Goal: Task Accomplishment & Management: Use online tool/utility

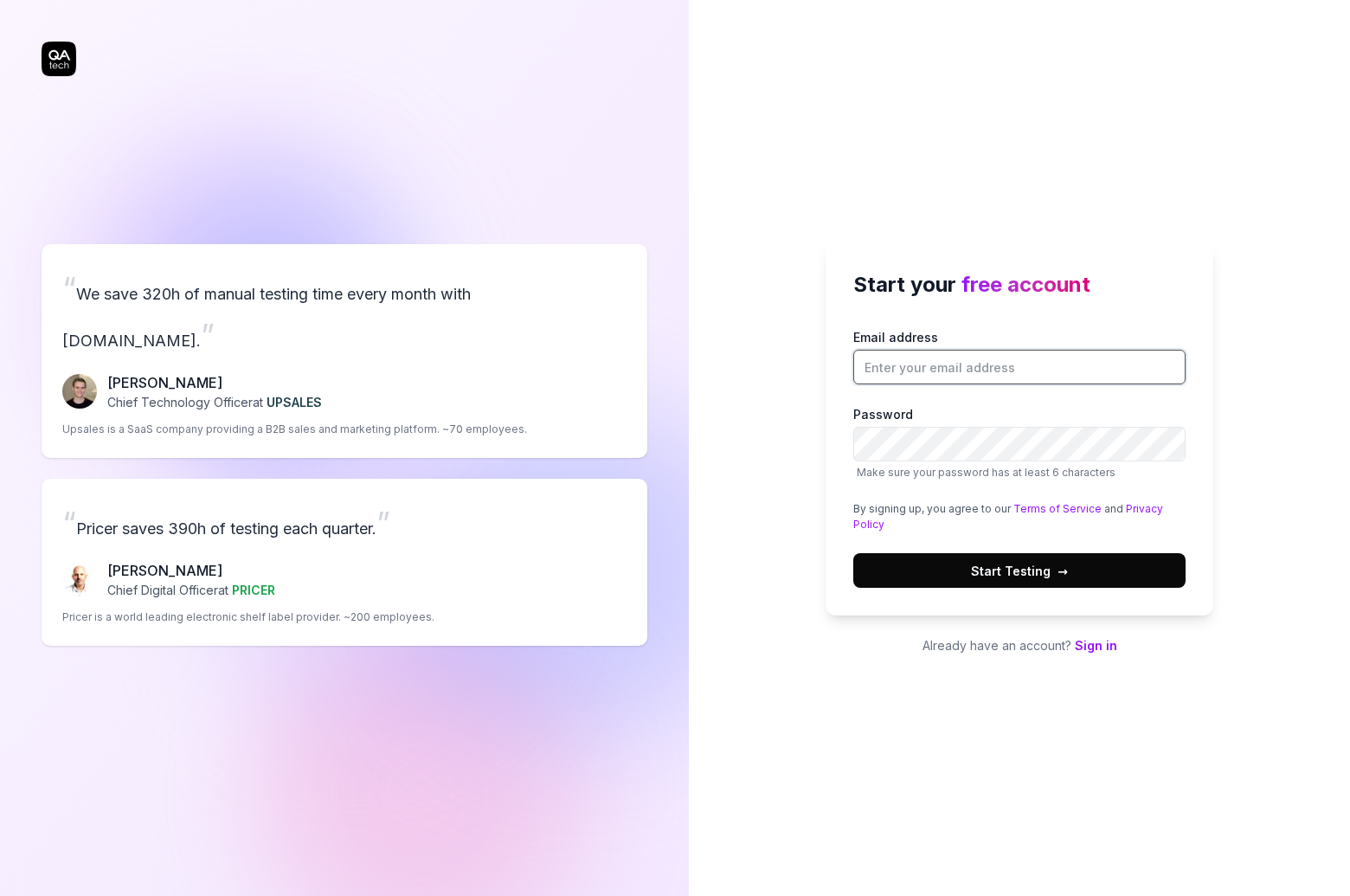
click at [906, 378] on input "Email address" at bounding box center [1019, 366] width 333 height 34
type input "[PERSON_NAME][EMAIL_ADDRESS][DOMAIN_NAME]"
click at [916, 574] on button "Start Testing →" at bounding box center [1019, 570] width 333 height 34
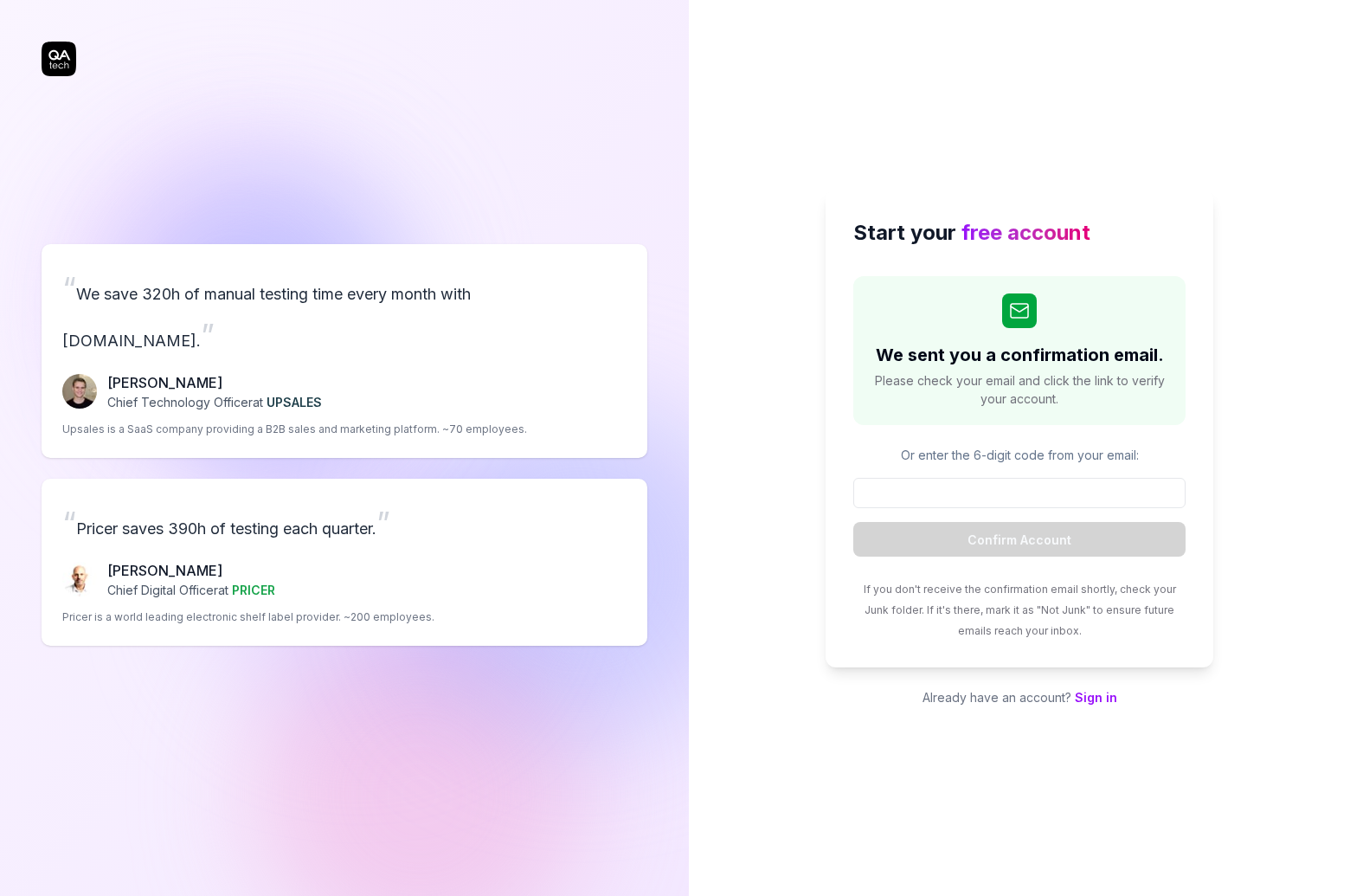
click at [714, 125] on div "Start your free account We sent you a confirmation email. Please check your ema…" at bounding box center [1019, 448] width 661 height 896
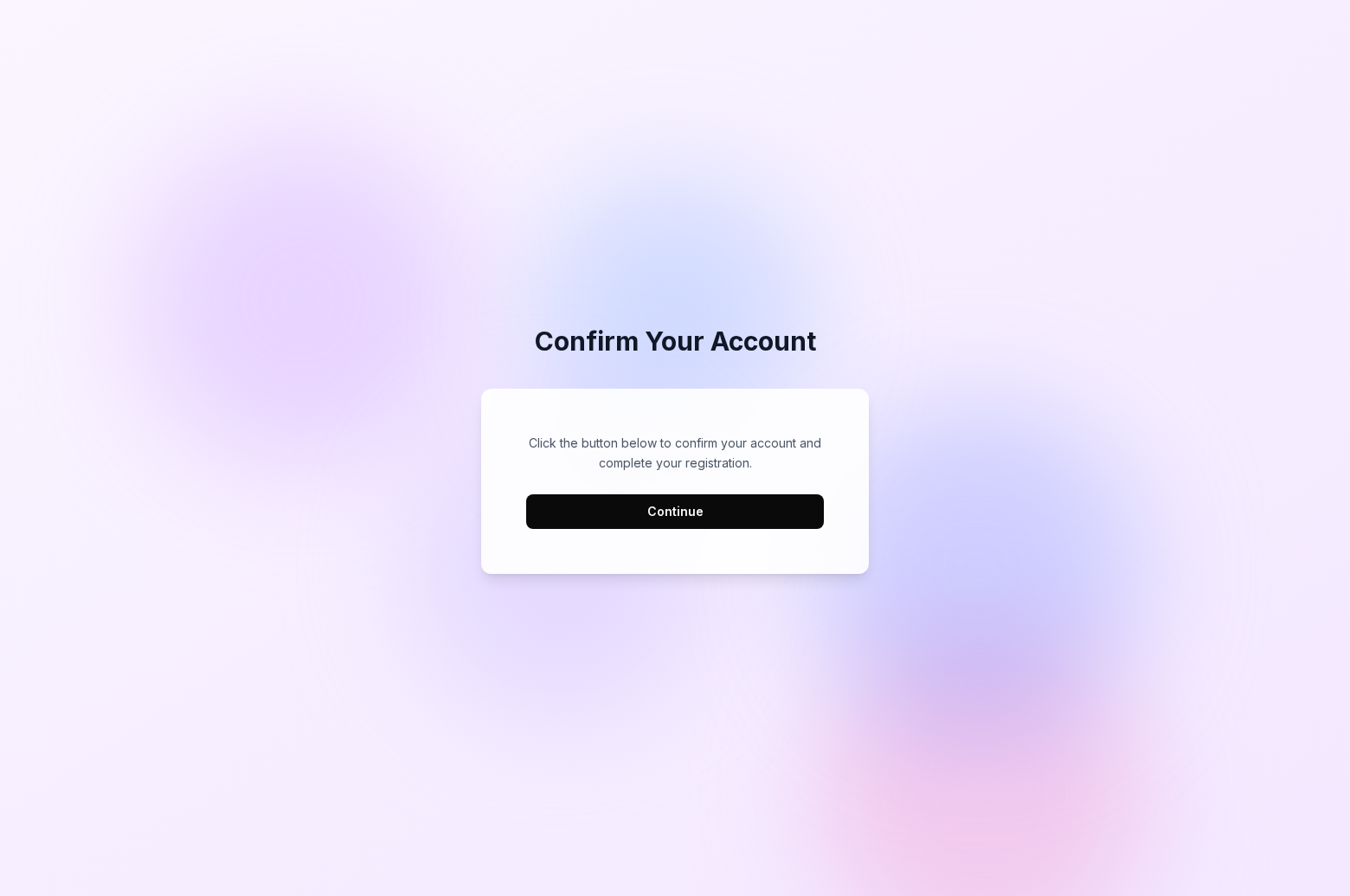
click at [659, 511] on button "Continue" at bounding box center [675, 511] width 298 height 34
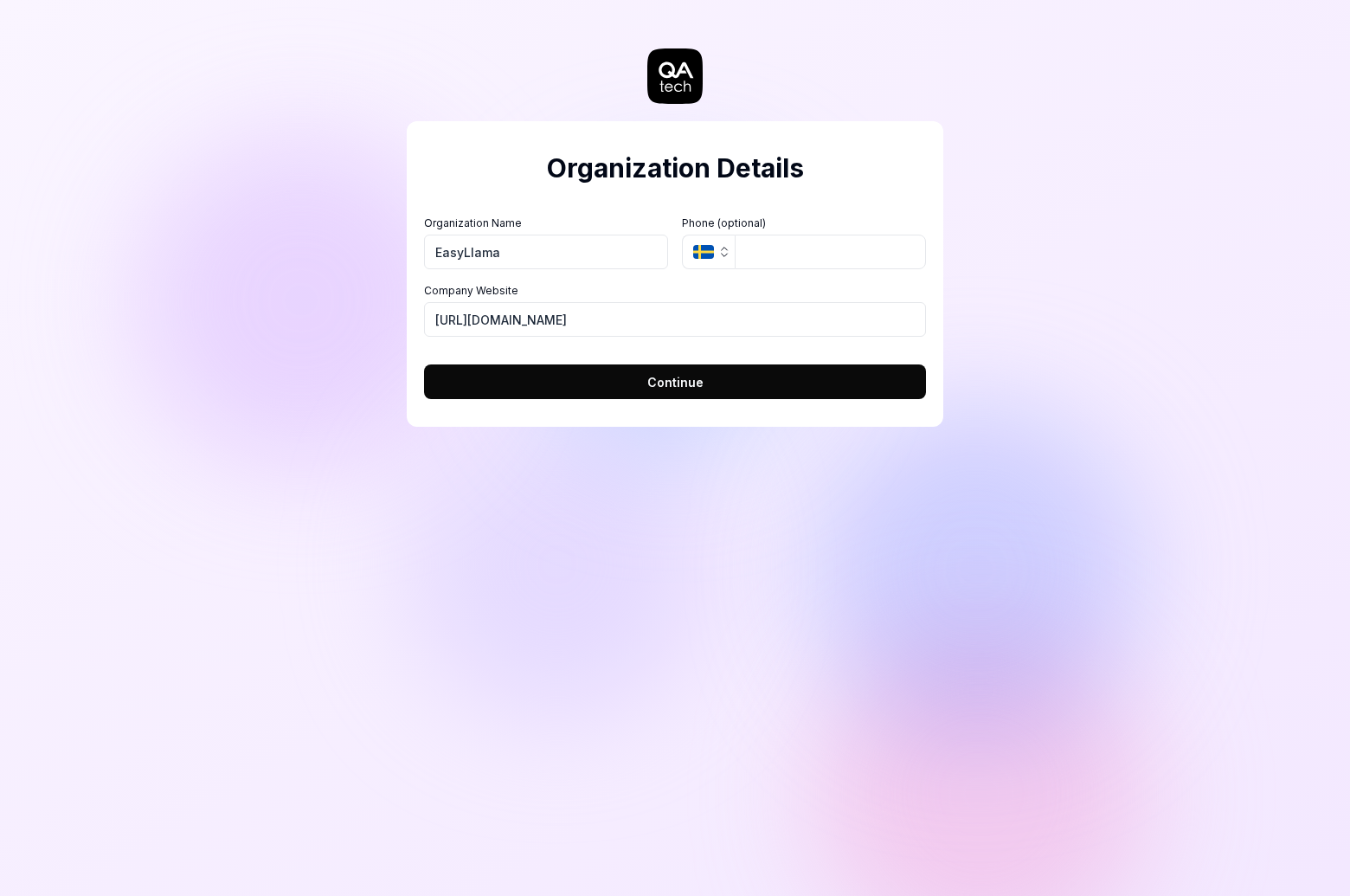
type input "EasyLlama"
click at [477, 316] on input "[URL][DOMAIN_NAME]" at bounding box center [675, 319] width 502 height 34
type input "[URL][DOMAIN_NAME]"
click at [512, 382] on button "Continue" at bounding box center [675, 381] width 502 height 34
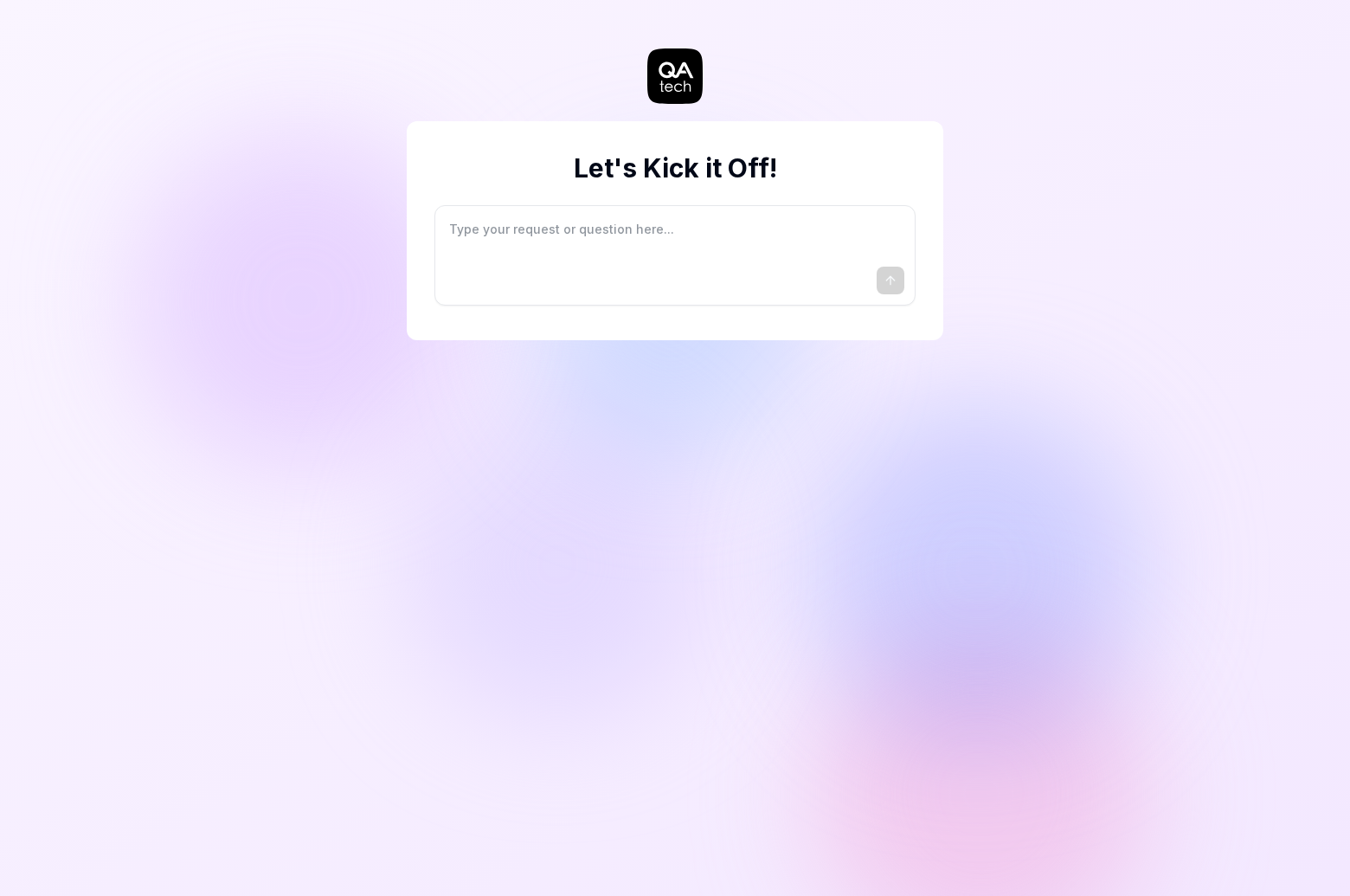
type textarea "*"
type textarea "I"
type textarea "*"
type textarea "I"
type textarea "*"
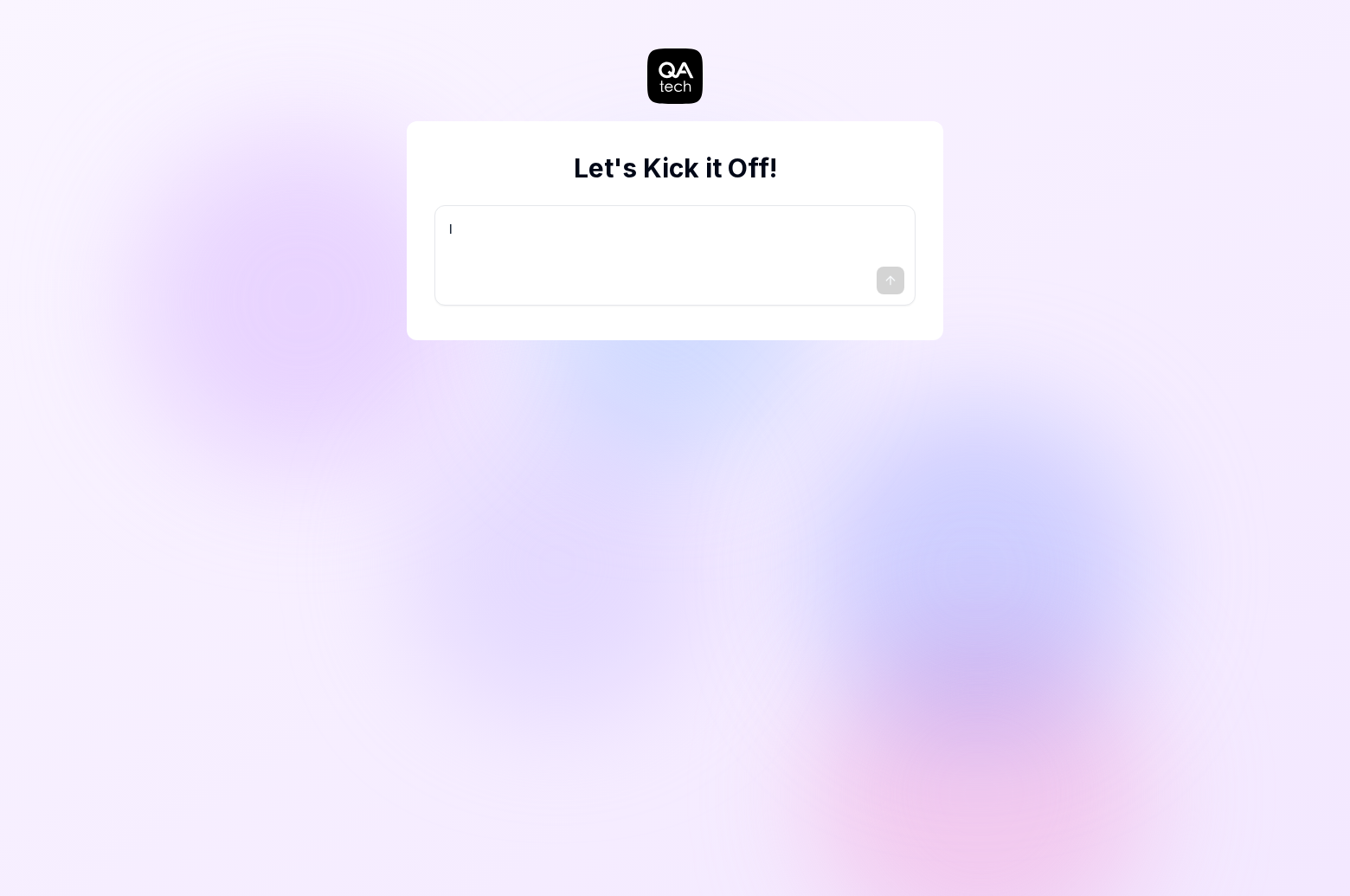
type textarea "I w"
type textarea "*"
type textarea "I wa"
type textarea "*"
type textarea "I wan"
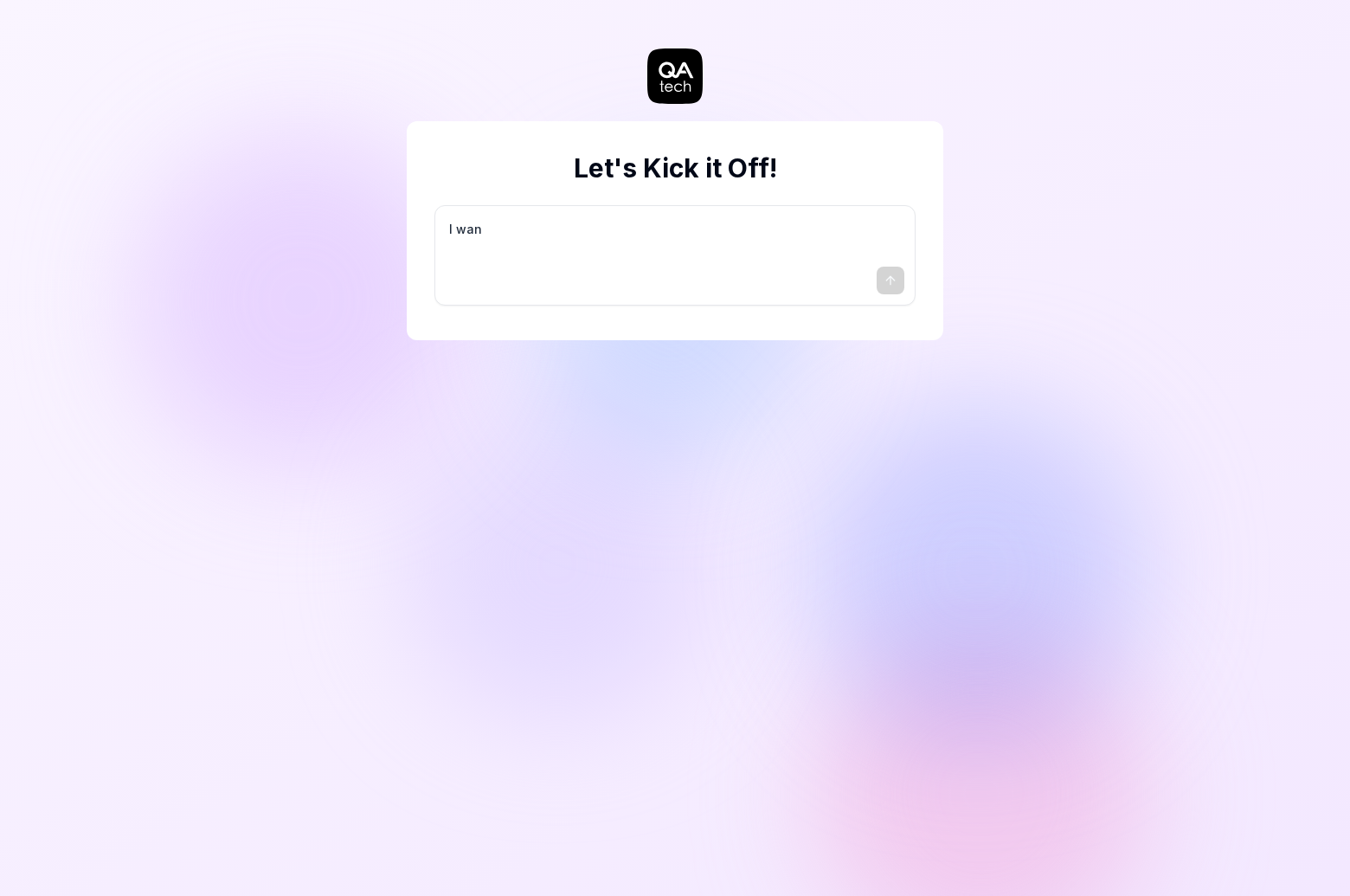
type textarea "*"
type textarea "I want"
type textarea "*"
type textarea "I want"
type textarea "*"
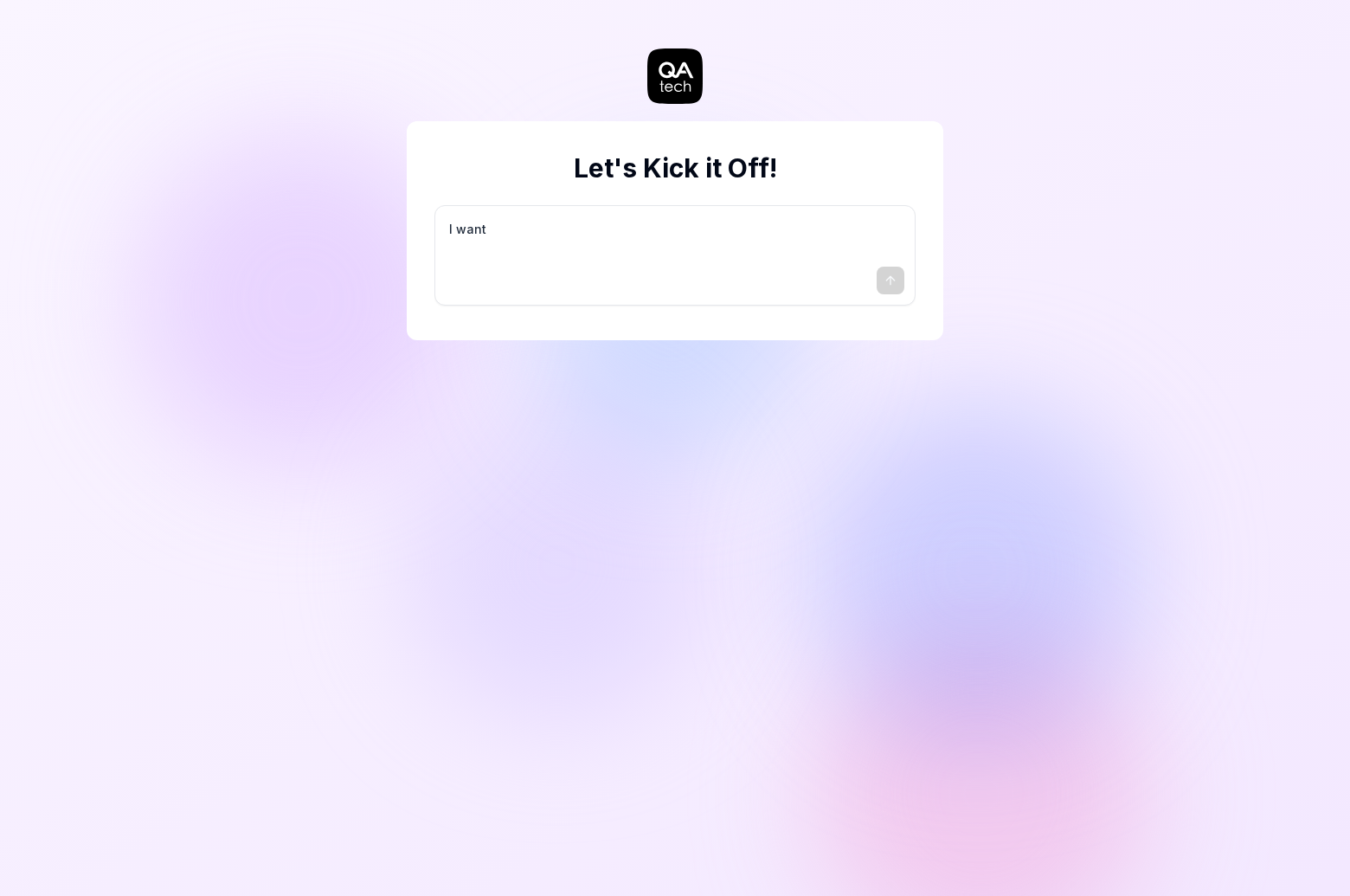
type textarea "I want a"
type textarea "*"
type textarea "I want a"
type textarea "*"
type textarea "I want a g"
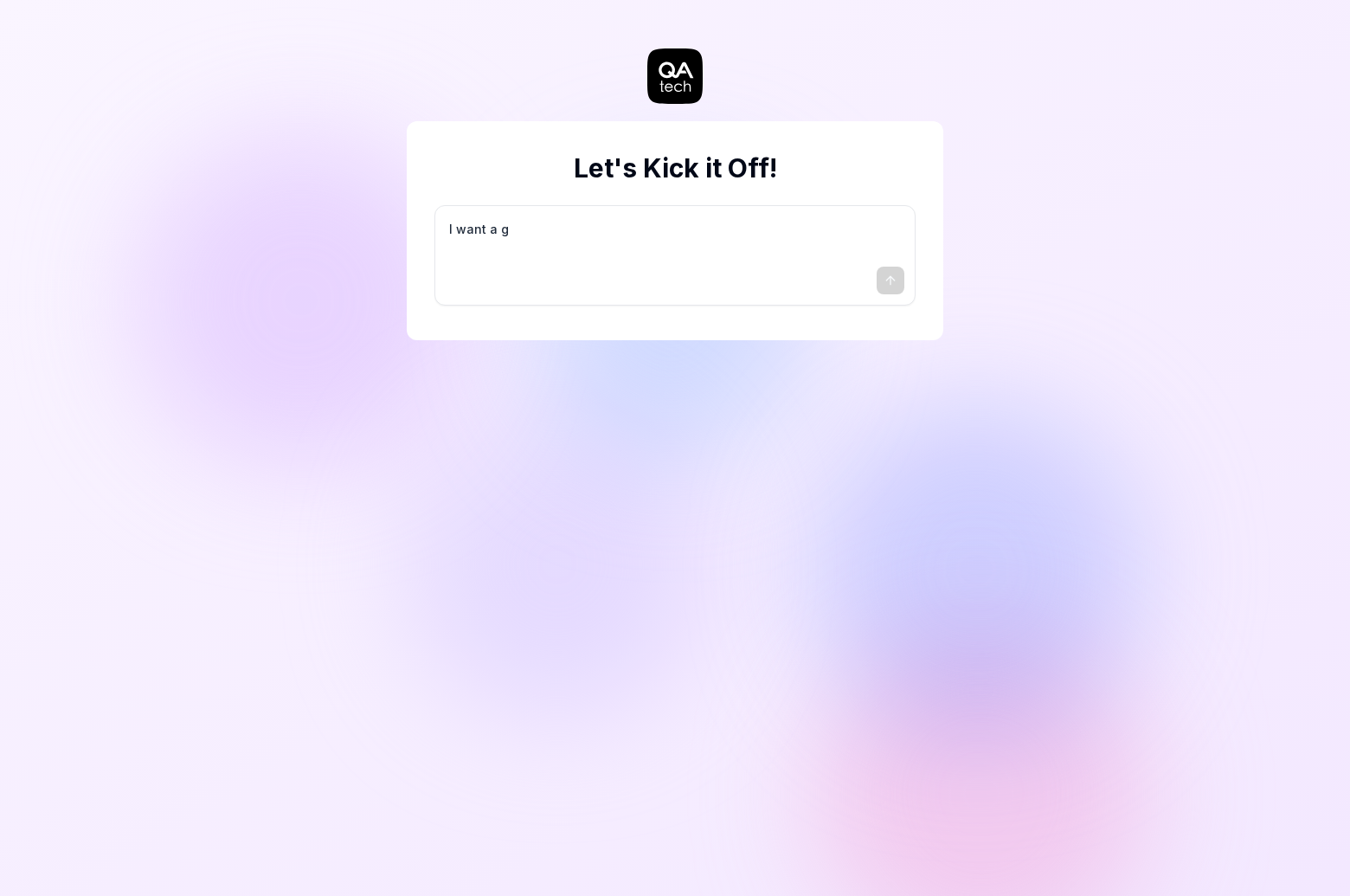
type textarea "*"
type textarea "I want a go"
type textarea "*"
type textarea "I want a goo"
type textarea "*"
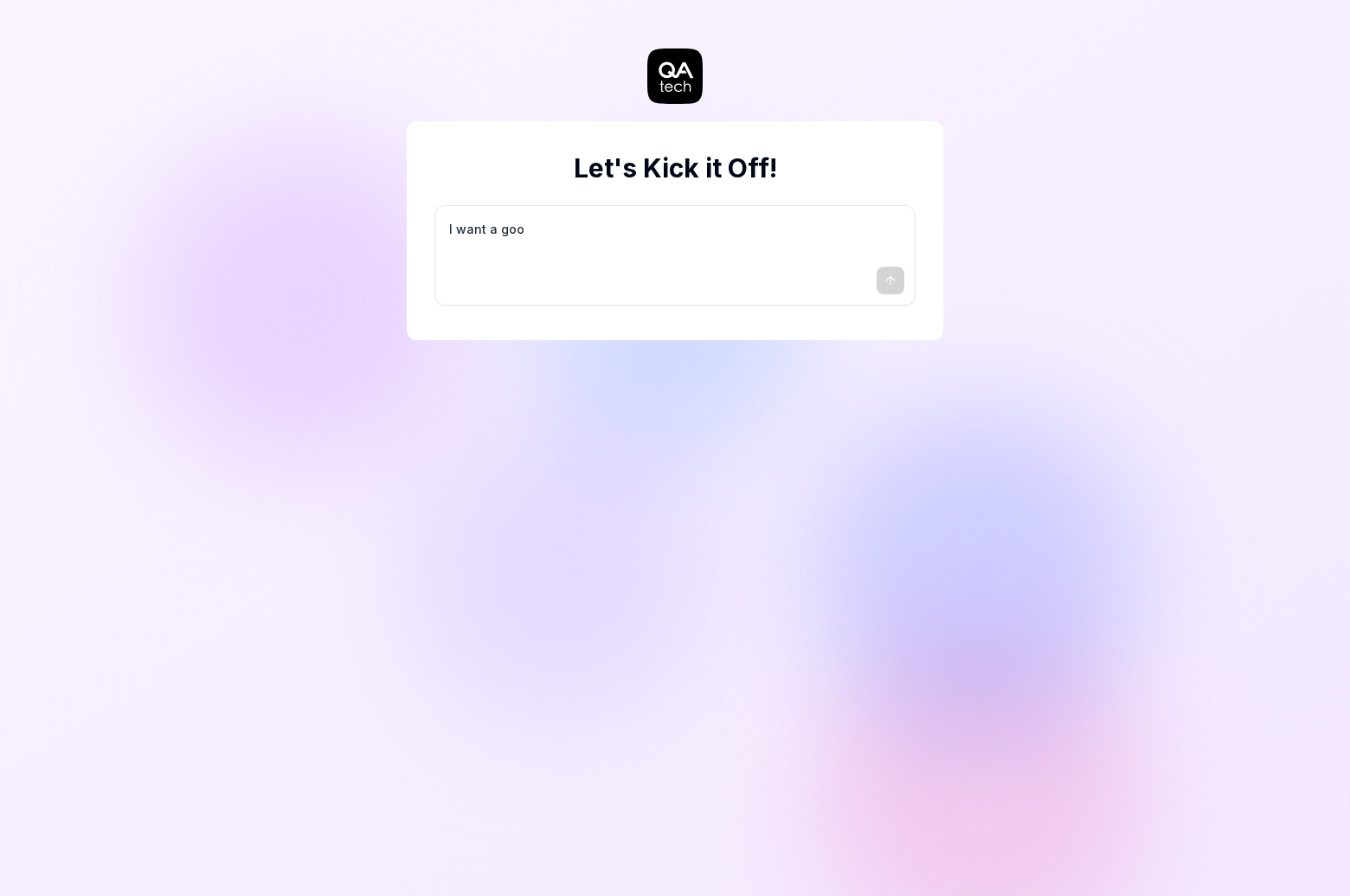
type textarea "I want a good"
type textarea "*"
type textarea "I want a good"
type textarea "*"
type textarea "I want a good t"
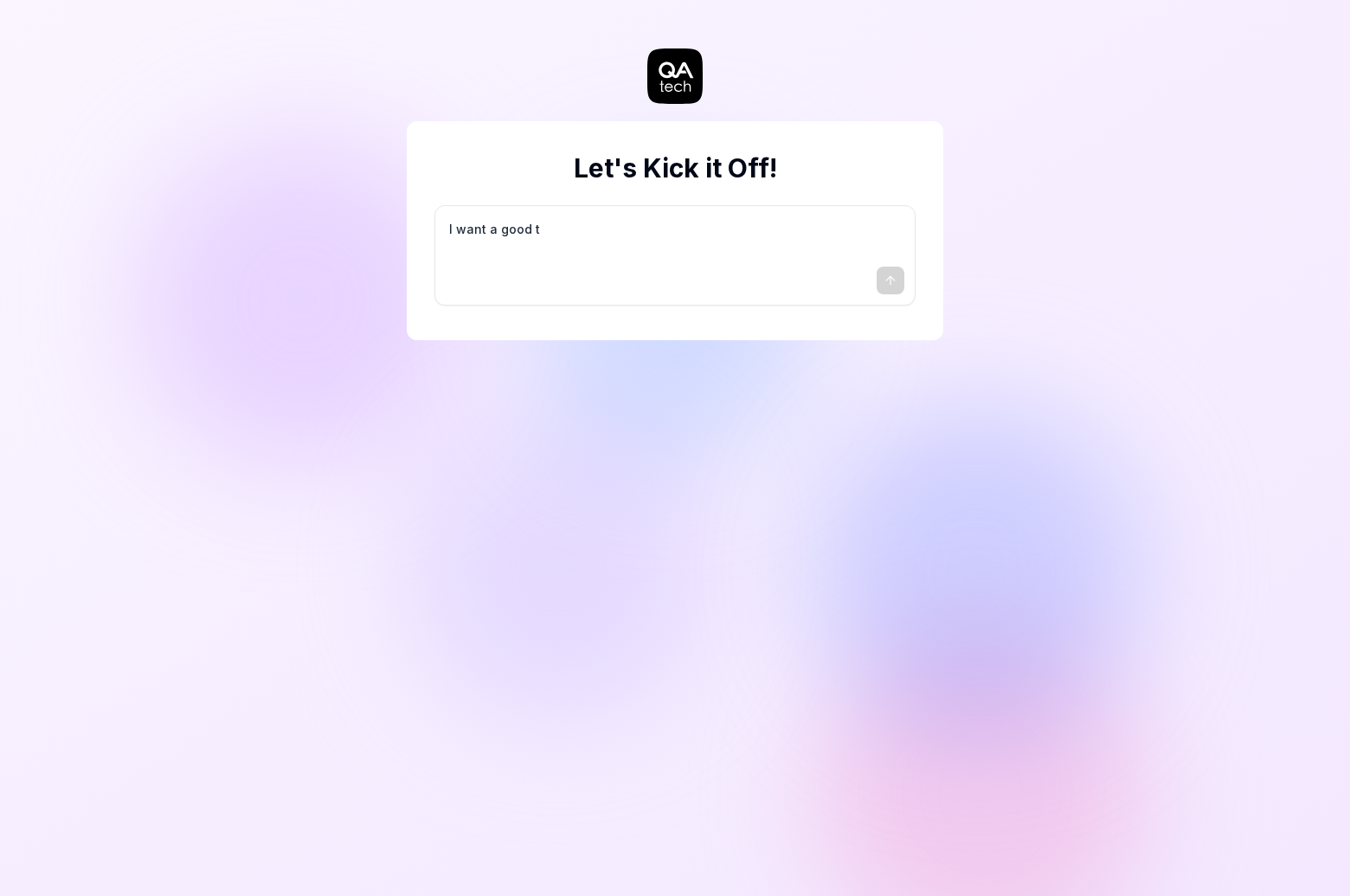
type textarea "*"
type textarea "I want a good te"
type textarea "*"
type textarea "I want a good tes"
type textarea "*"
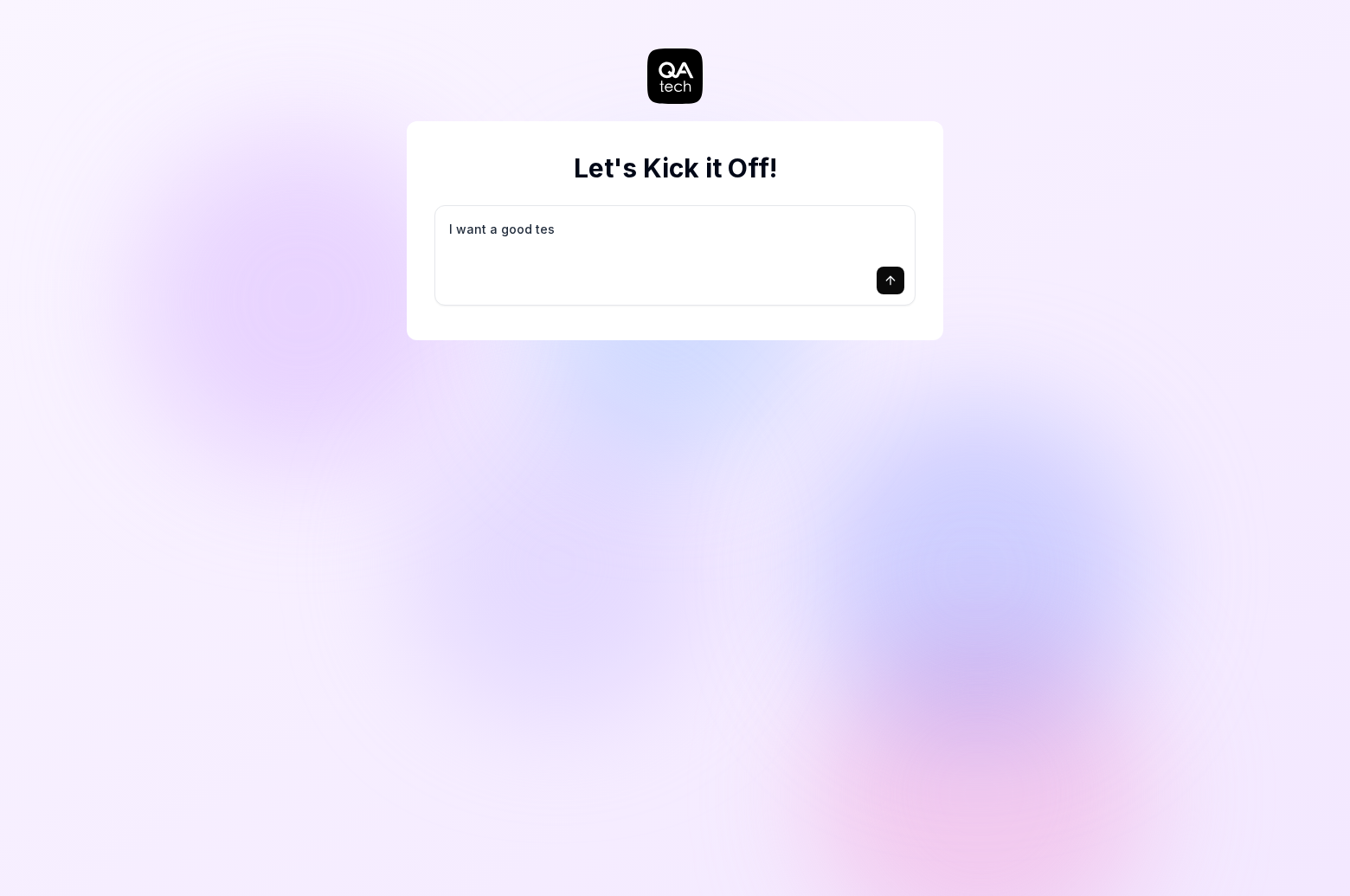
type textarea "I want a good test"
type textarea "*"
type textarea "I want a good test"
type textarea "*"
type textarea "I want a good test s"
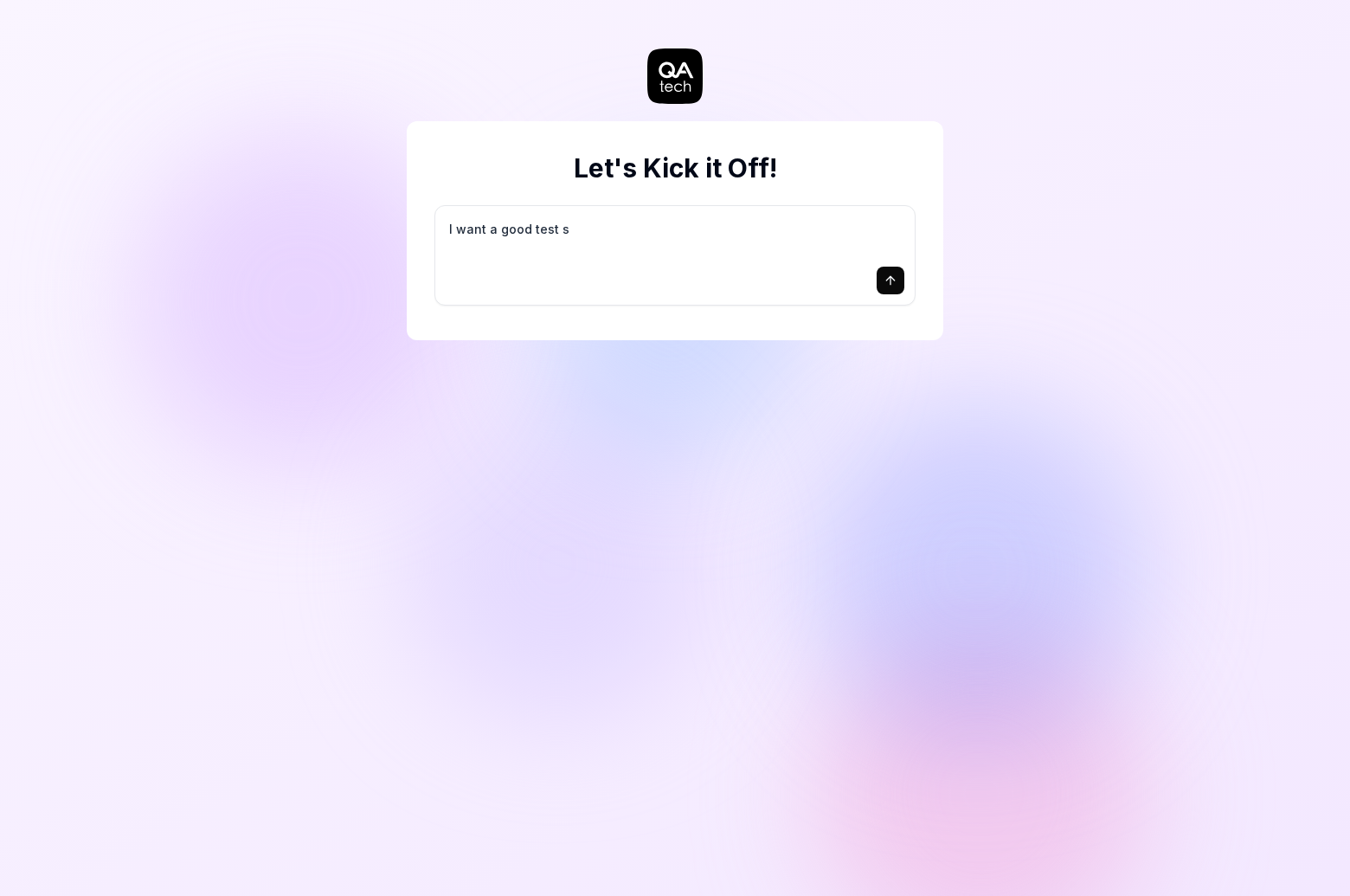
type textarea "*"
type textarea "I want a good test se"
type textarea "*"
type textarea "I want a good test set"
type textarea "*"
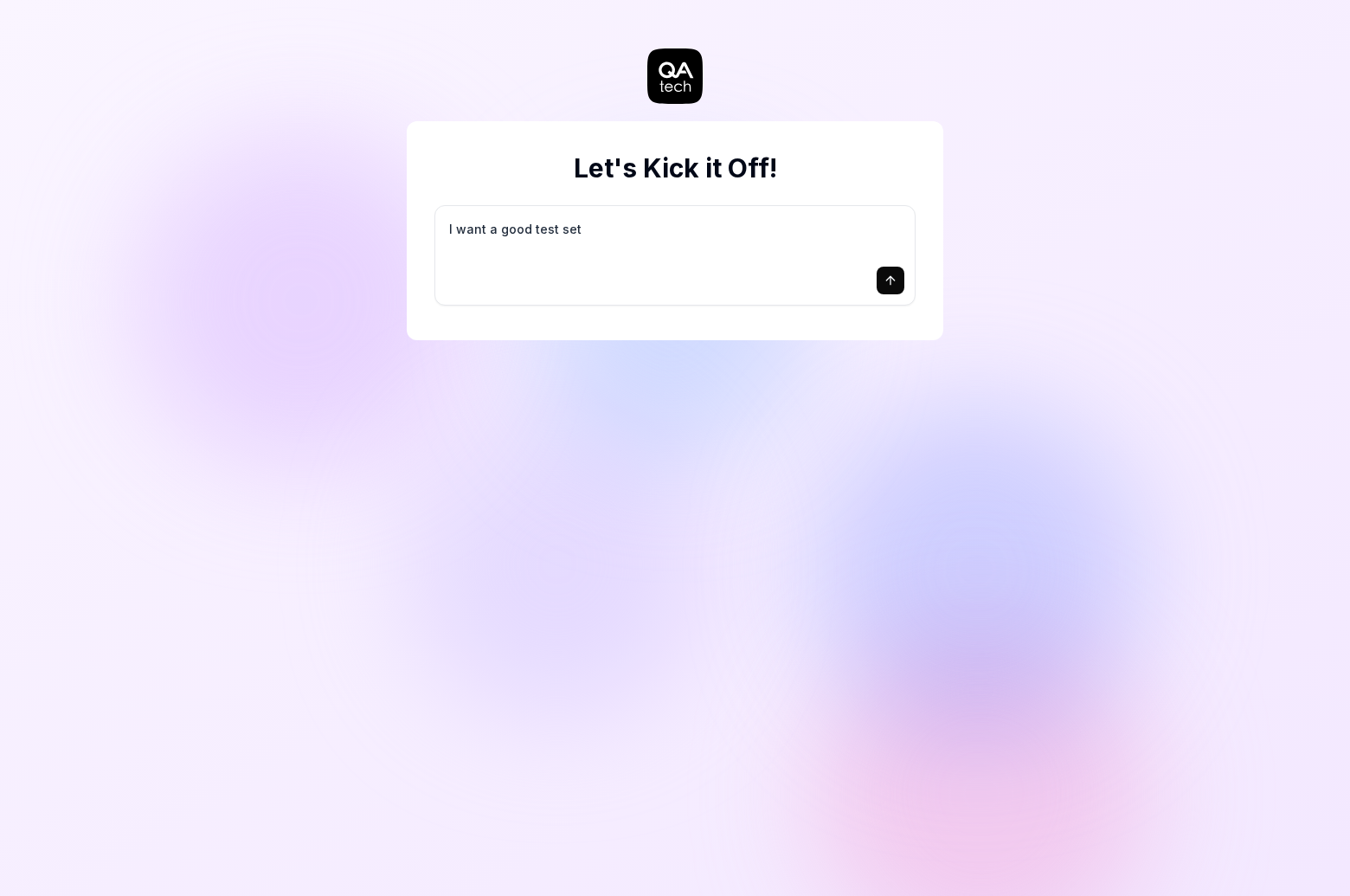
type textarea "I want a good test setu"
type textarea "*"
type textarea "I want a good test setup"
type textarea "*"
type textarea "I want a good test setup"
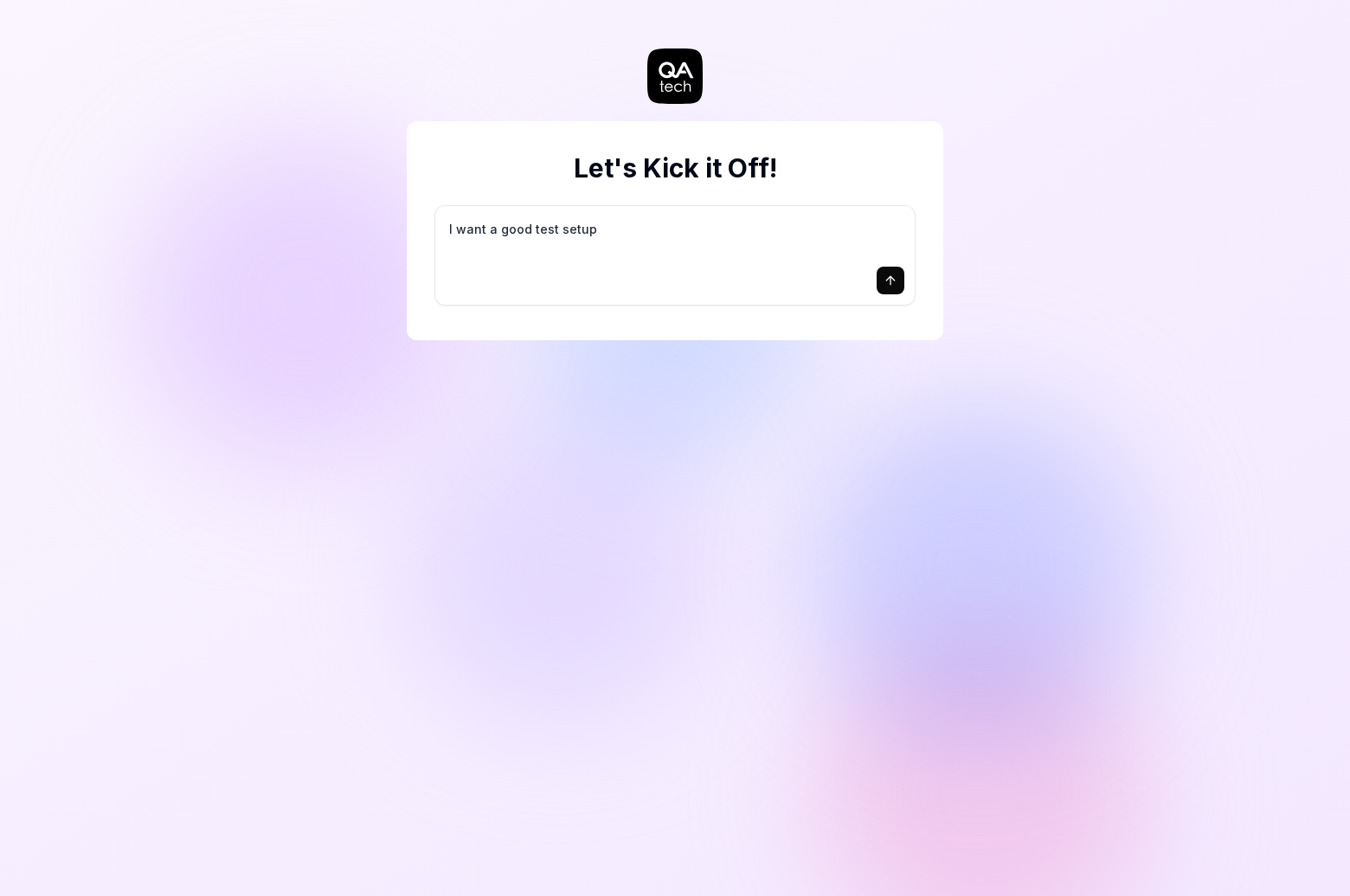
type textarea "*"
type textarea "I want a good test setup f"
type textarea "*"
type textarea "I want a good test setup fo"
type textarea "*"
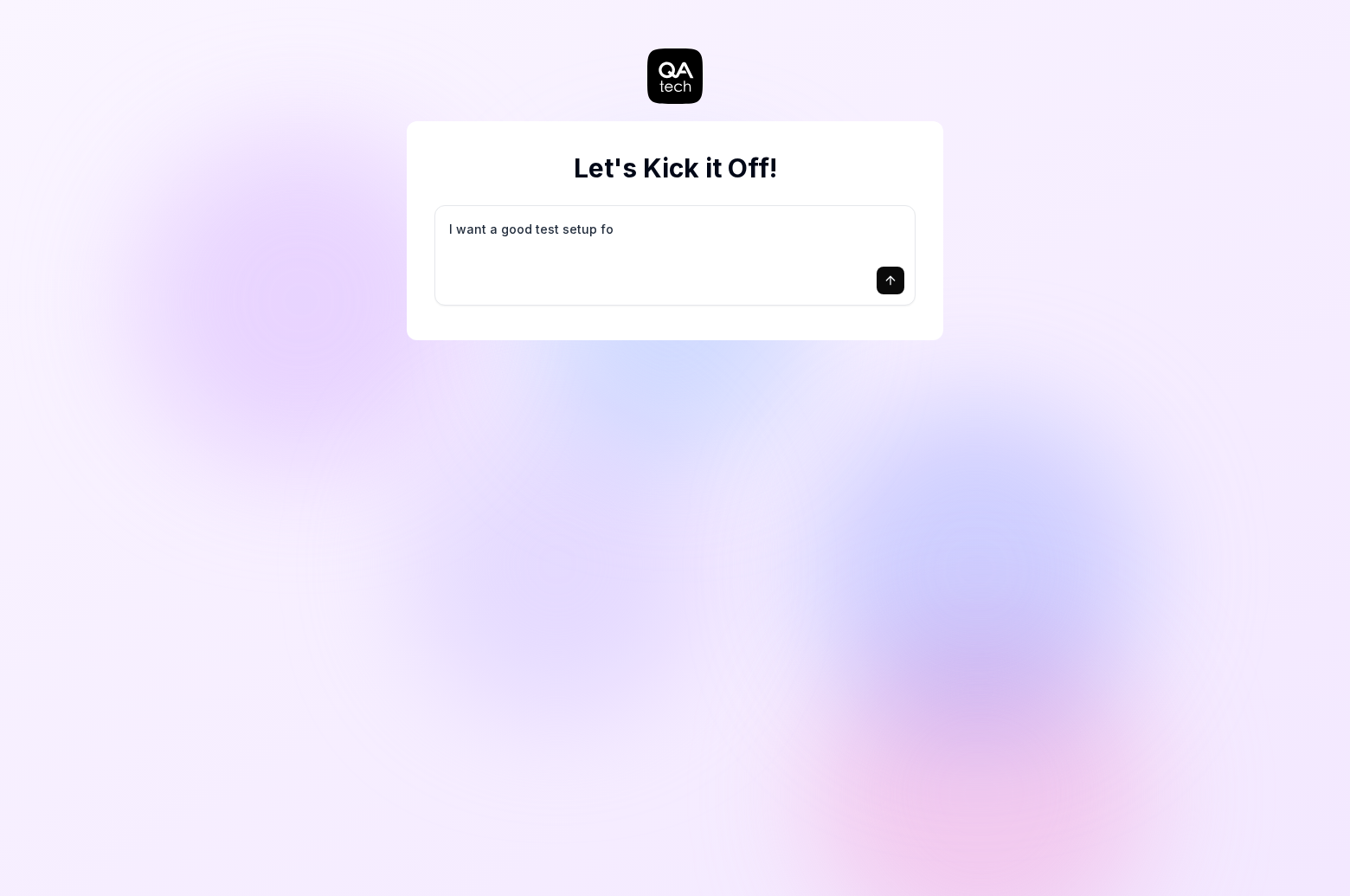
type textarea "I want a good test setup for"
type textarea "*"
type textarea "I want a good test setup for"
type textarea "*"
type textarea "I want a good test setup for m"
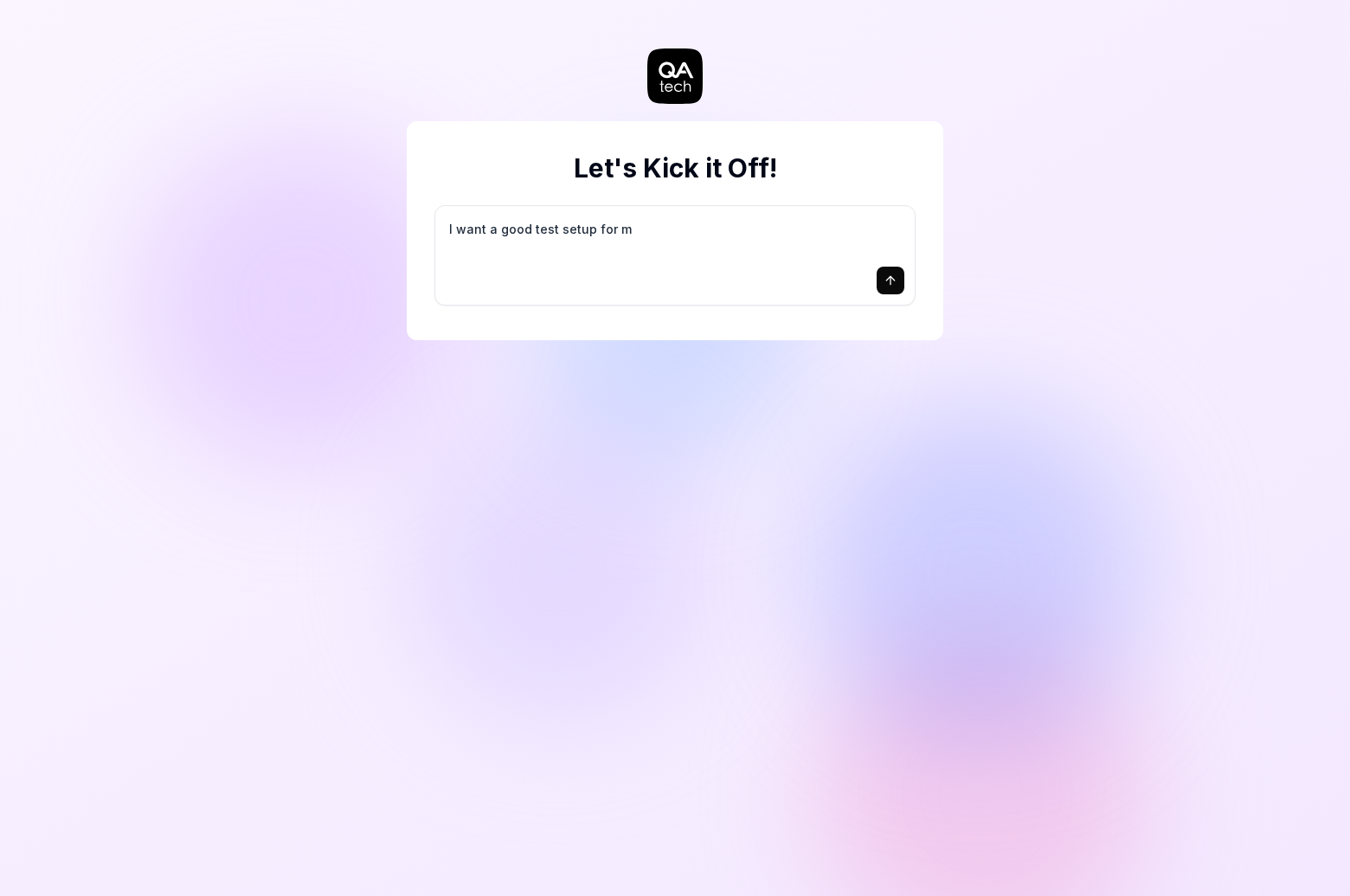
type textarea "*"
type textarea "I want a good test setup for my"
type textarea "*"
type textarea "I want a good test setup for my"
type textarea "*"
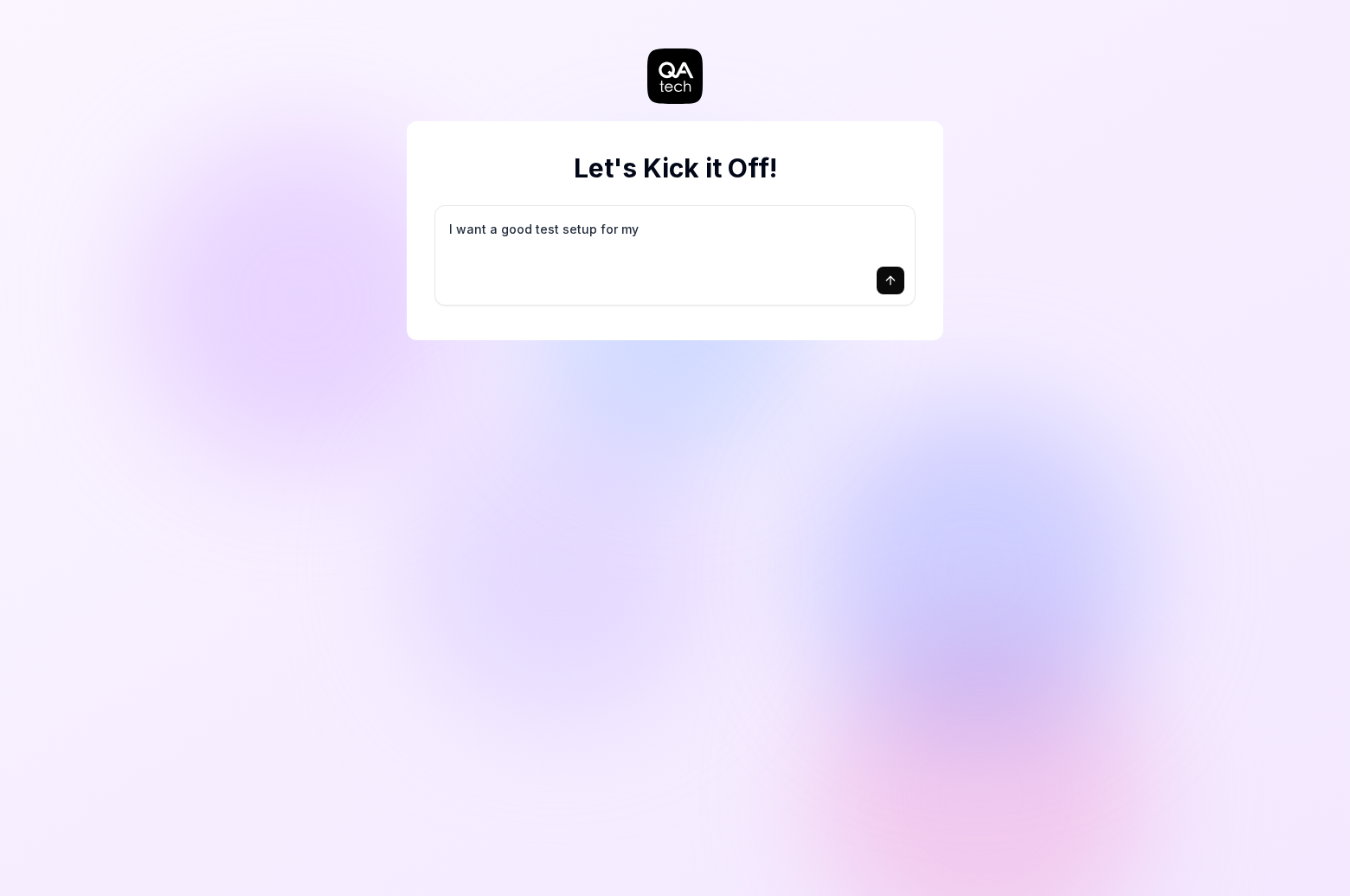
type textarea "I want a good test setup for my s"
type textarea "*"
type textarea "I want a good test setup for my si"
type textarea "*"
type textarea "I want a good test setup for my sit"
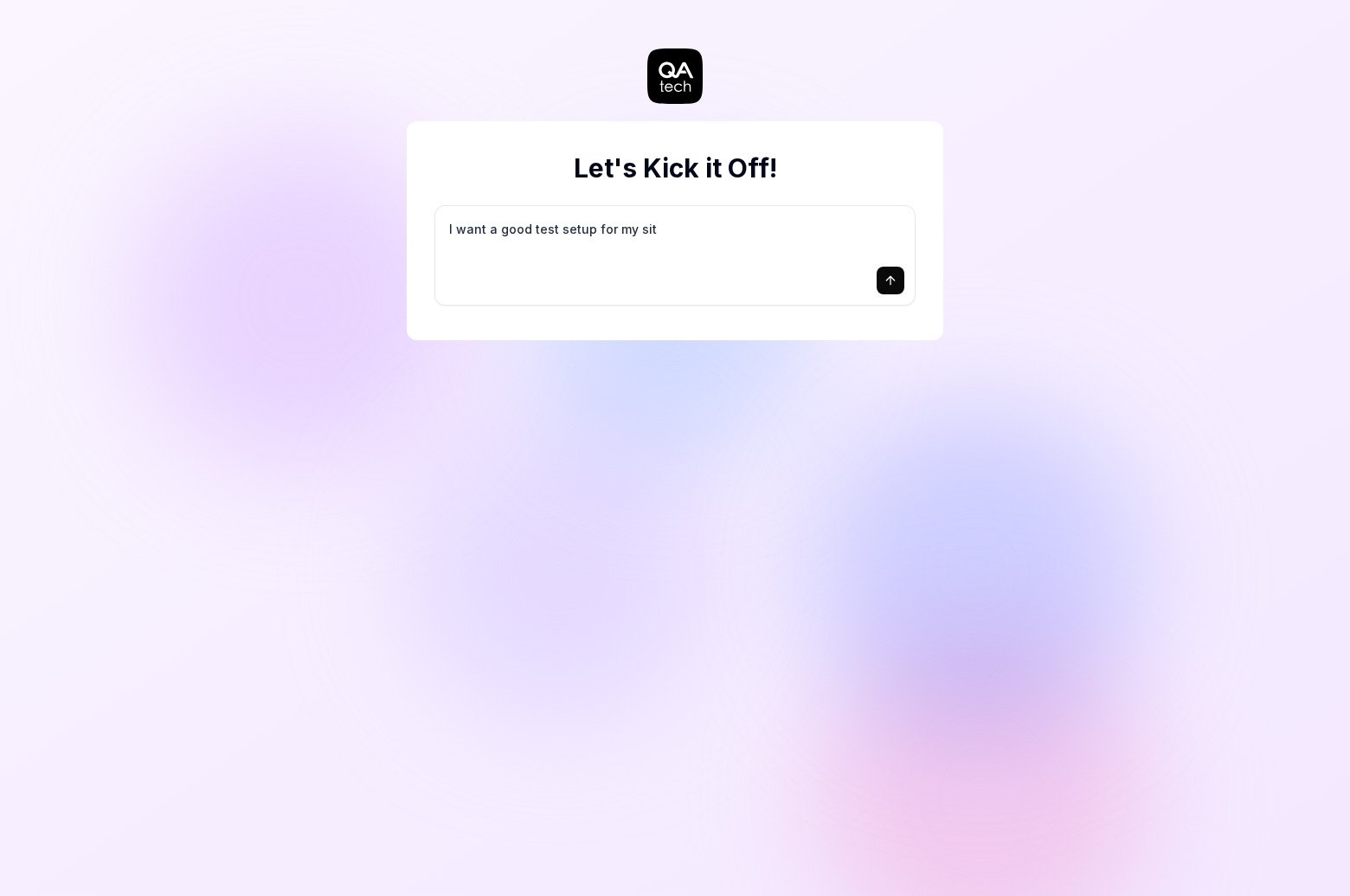
type textarea "*"
type textarea "I want a good test setup for my site"
type textarea "*"
type textarea "I want a good test setup for my site"
type textarea "*"
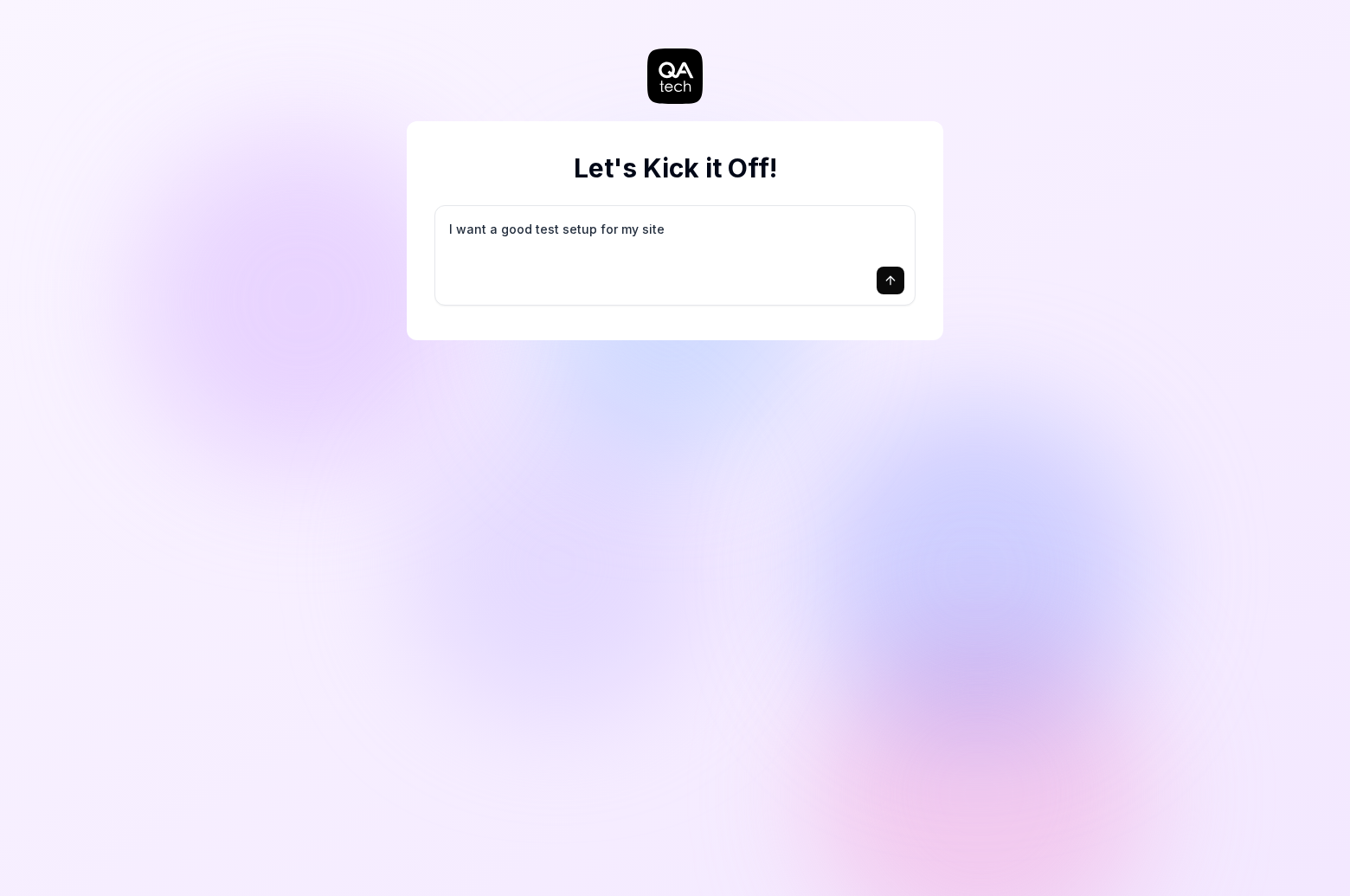
type textarea "I want a good test setup for my site -"
type textarea "*"
type textarea "I want a good test setup for my site -"
type textarea "*"
type textarea "I want a good test setup for my site - h"
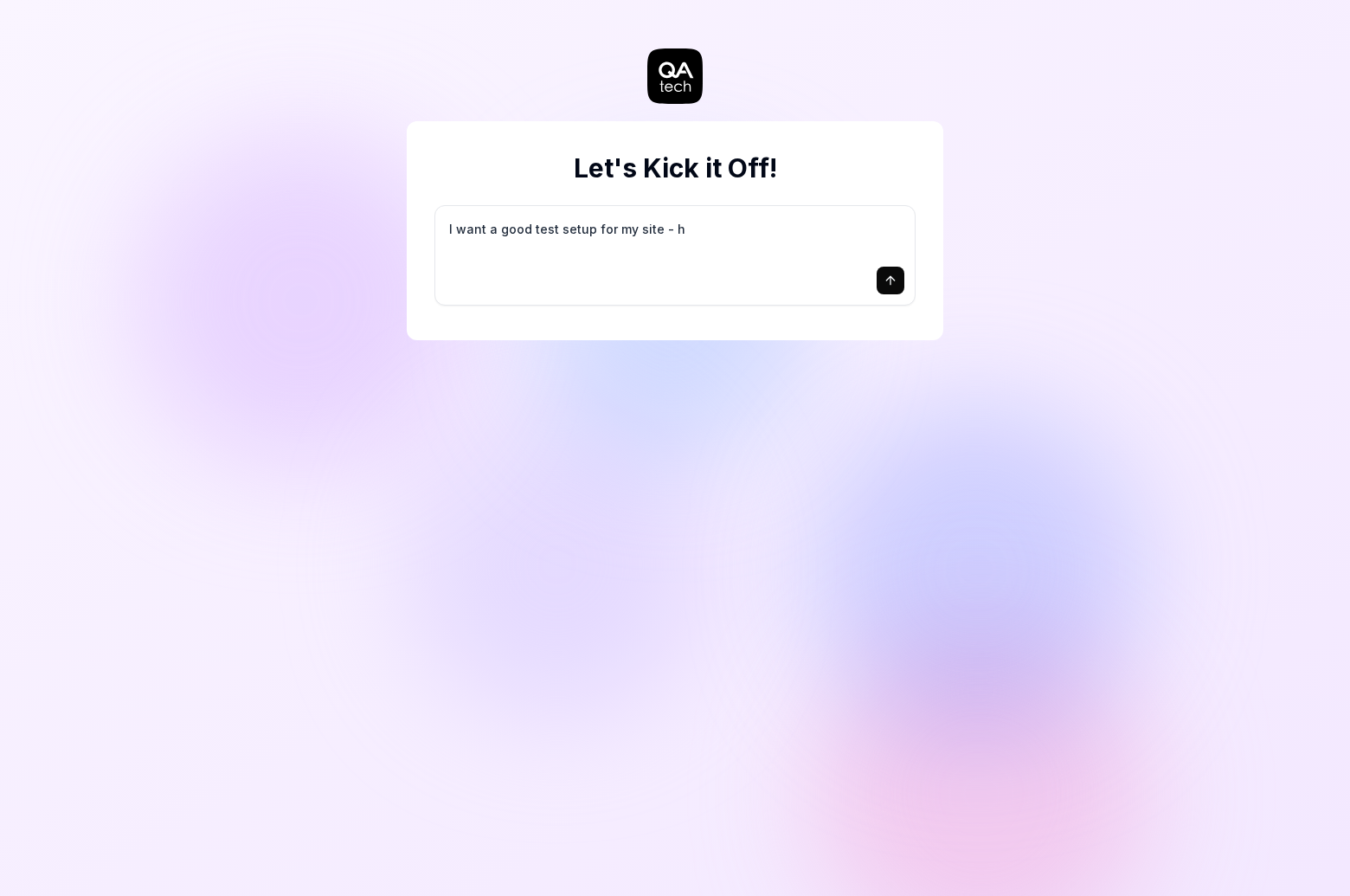
type textarea "*"
type textarea "I want a good test setup for my site - he"
type textarea "*"
type textarea "I want a good test setup for my site - hel"
type textarea "*"
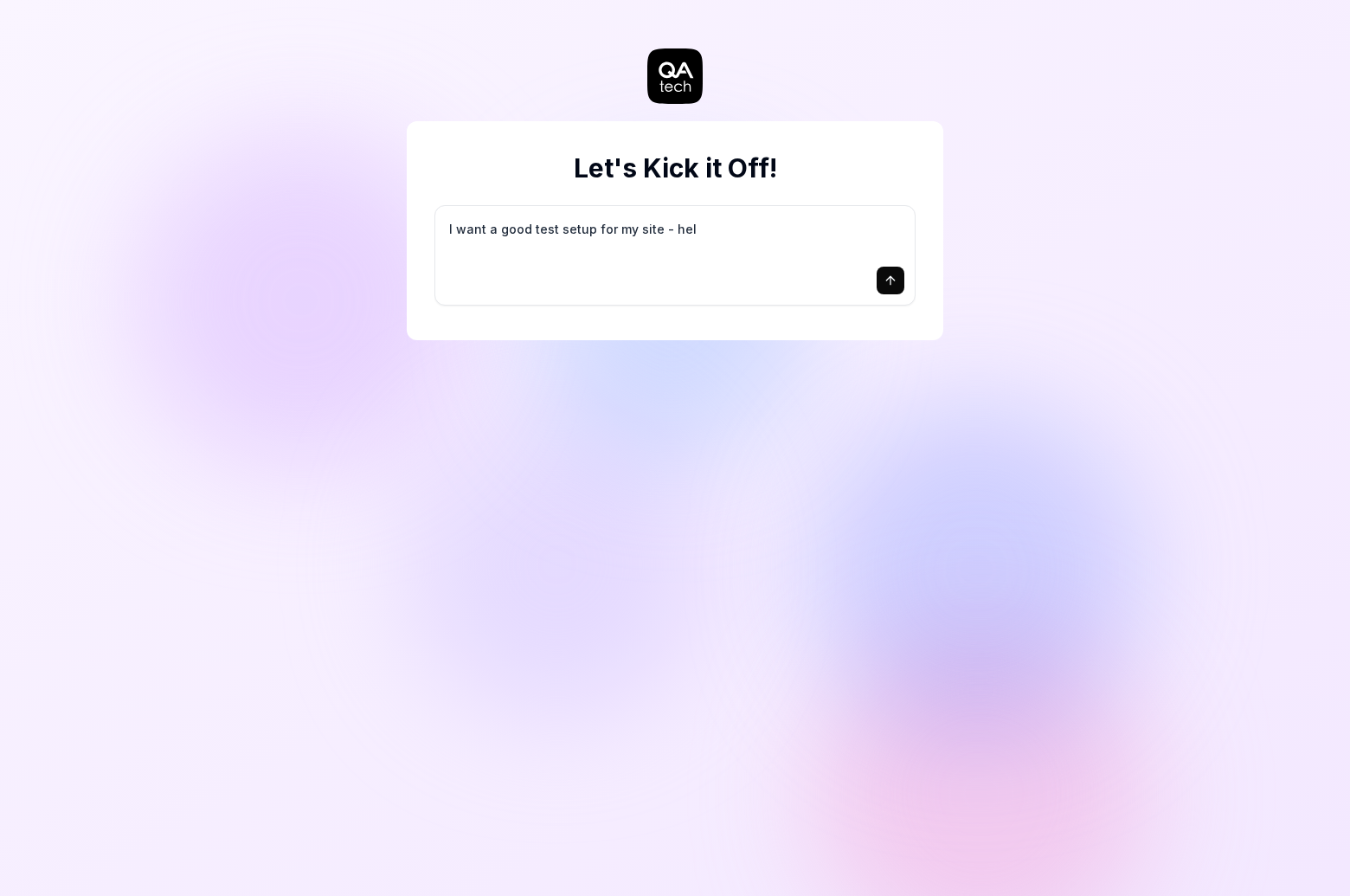
type textarea "I want a good test setup for my site - help"
type textarea "*"
type textarea "I want a good test setup for my site - help"
type textarea "*"
type textarea "I want a good test setup for my site - help m"
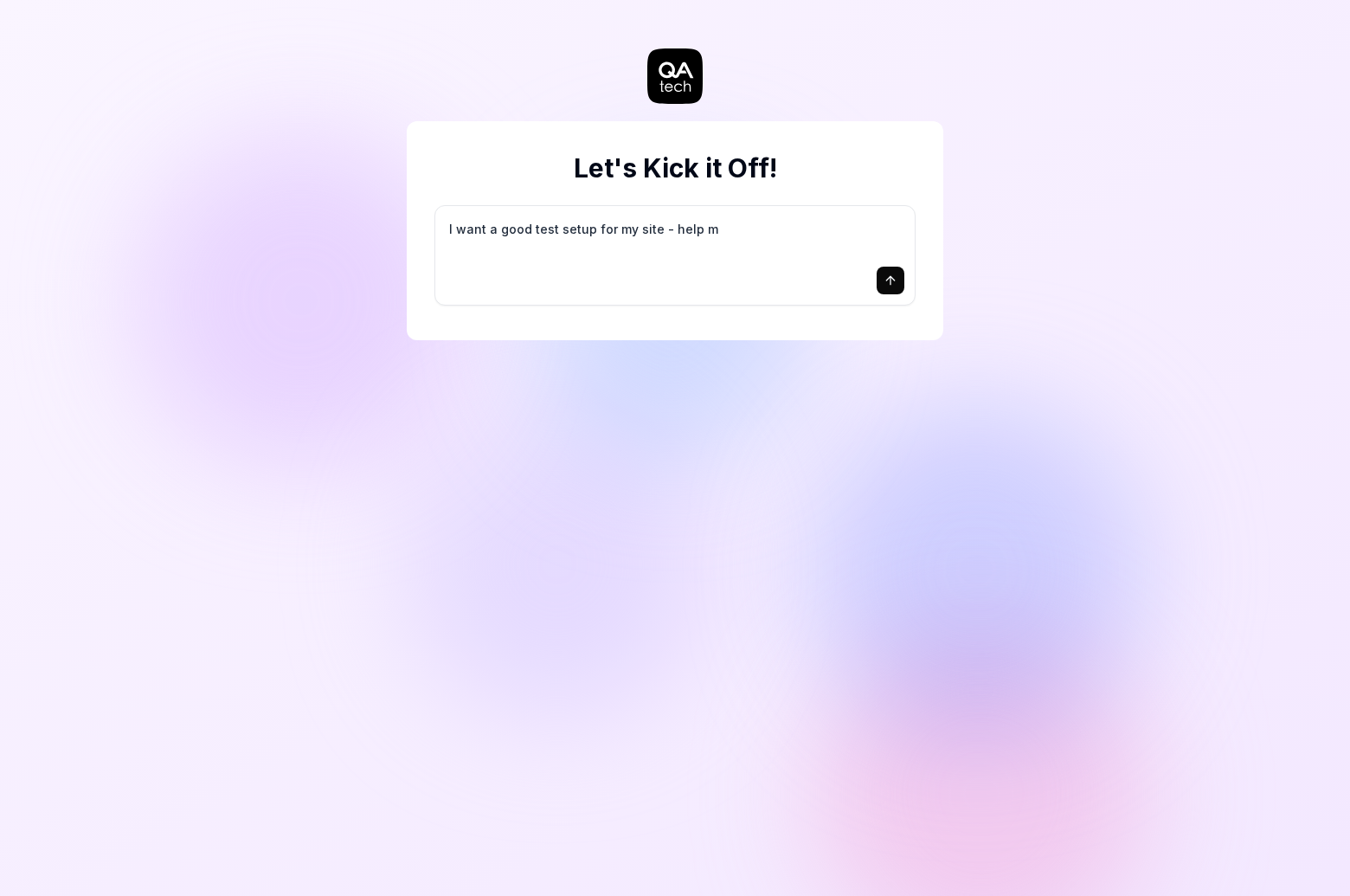
type textarea "*"
type textarea "I want a good test setup for my site - help me"
type textarea "*"
type textarea "I want a good test setup for my site - help me"
type textarea "*"
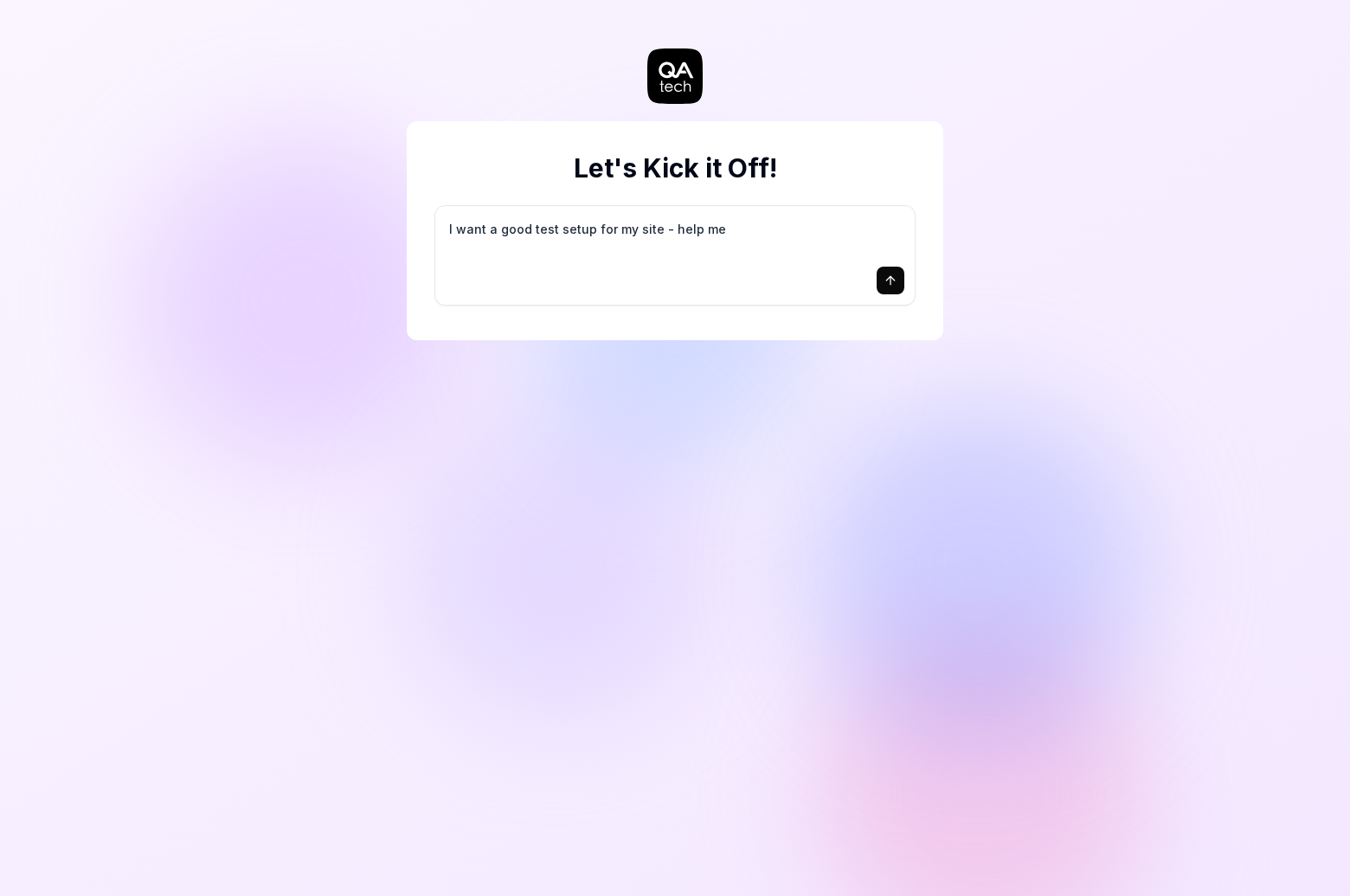
type textarea "I want a good test setup for my site - help me c"
type textarea "*"
type textarea "I want a good test setup for my site - help me cr"
type textarea "*"
type textarea "I want a good test setup for my site - help me cre"
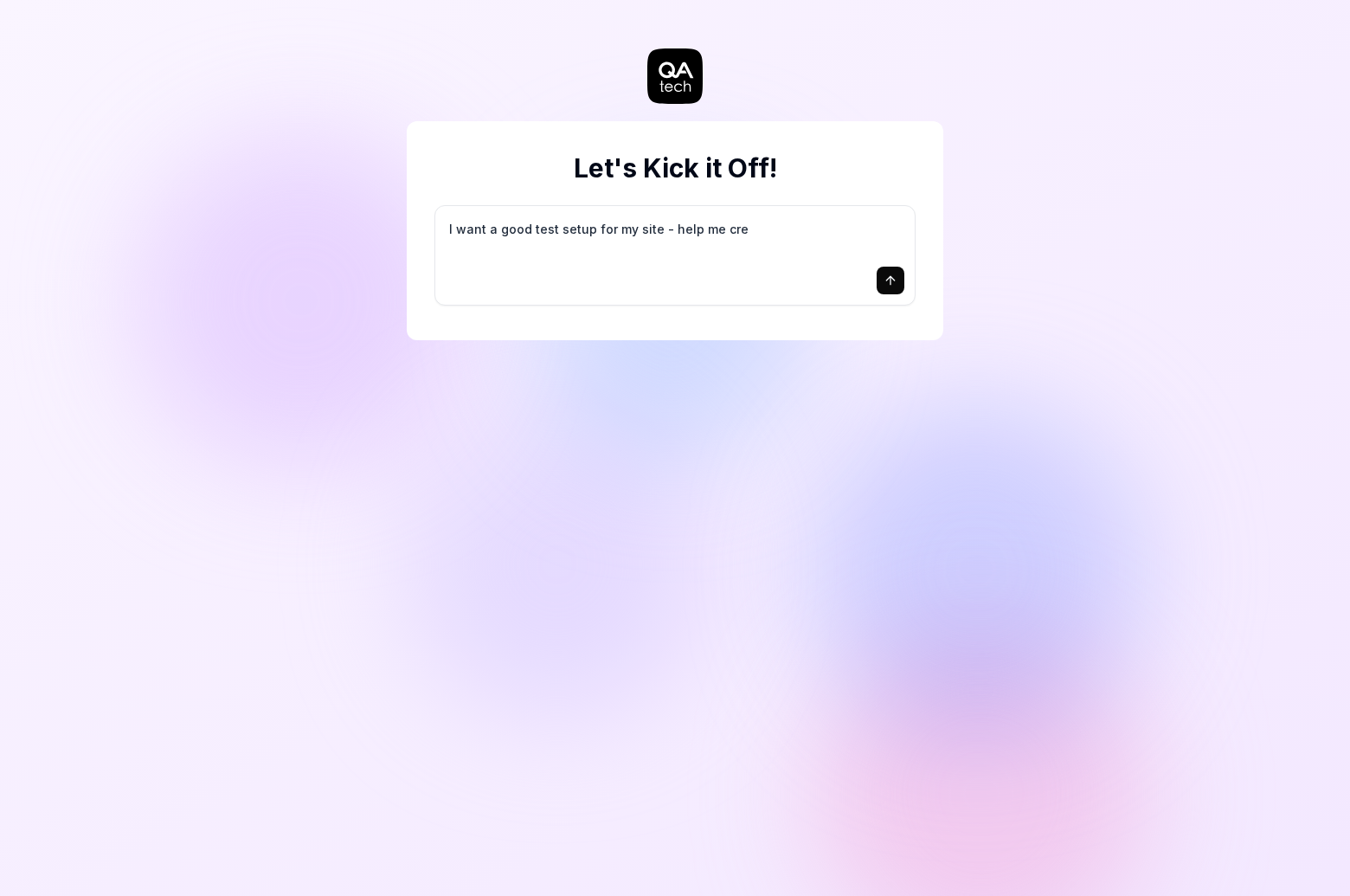
type textarea "*"
type textarea "I want a good test setup for my site - help me crea"
type textarea "*"
type textarea "I want a good test setup for my site - help me creat"
type textarea "*"
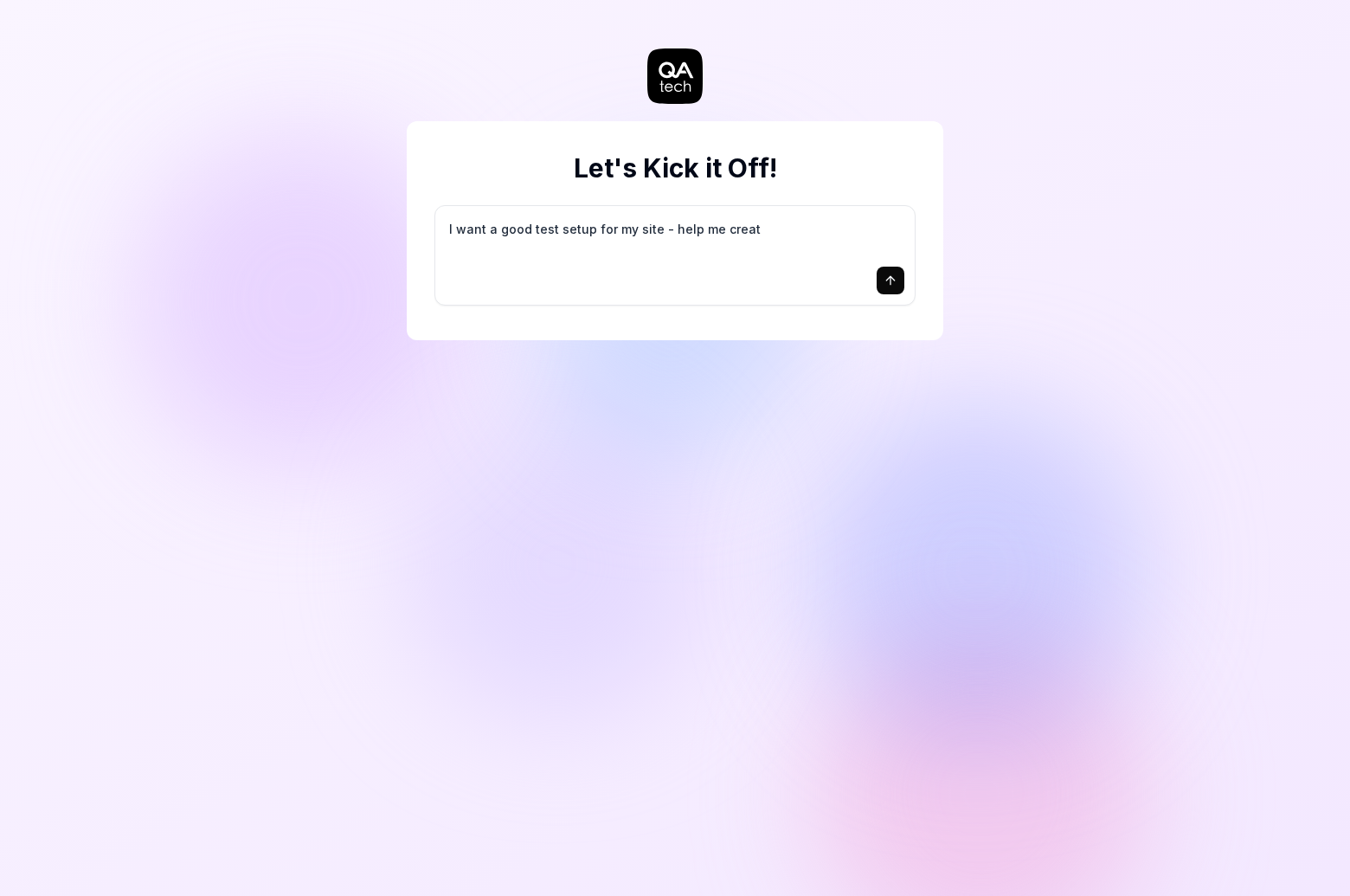
type textarea "I want a good test setup for my site - help me create"
type textarea "*"
type textarea "I want a good test setup for my site - help me create"
type textarea "*"
type textarea "I want a good test setup for my site - help me create t"
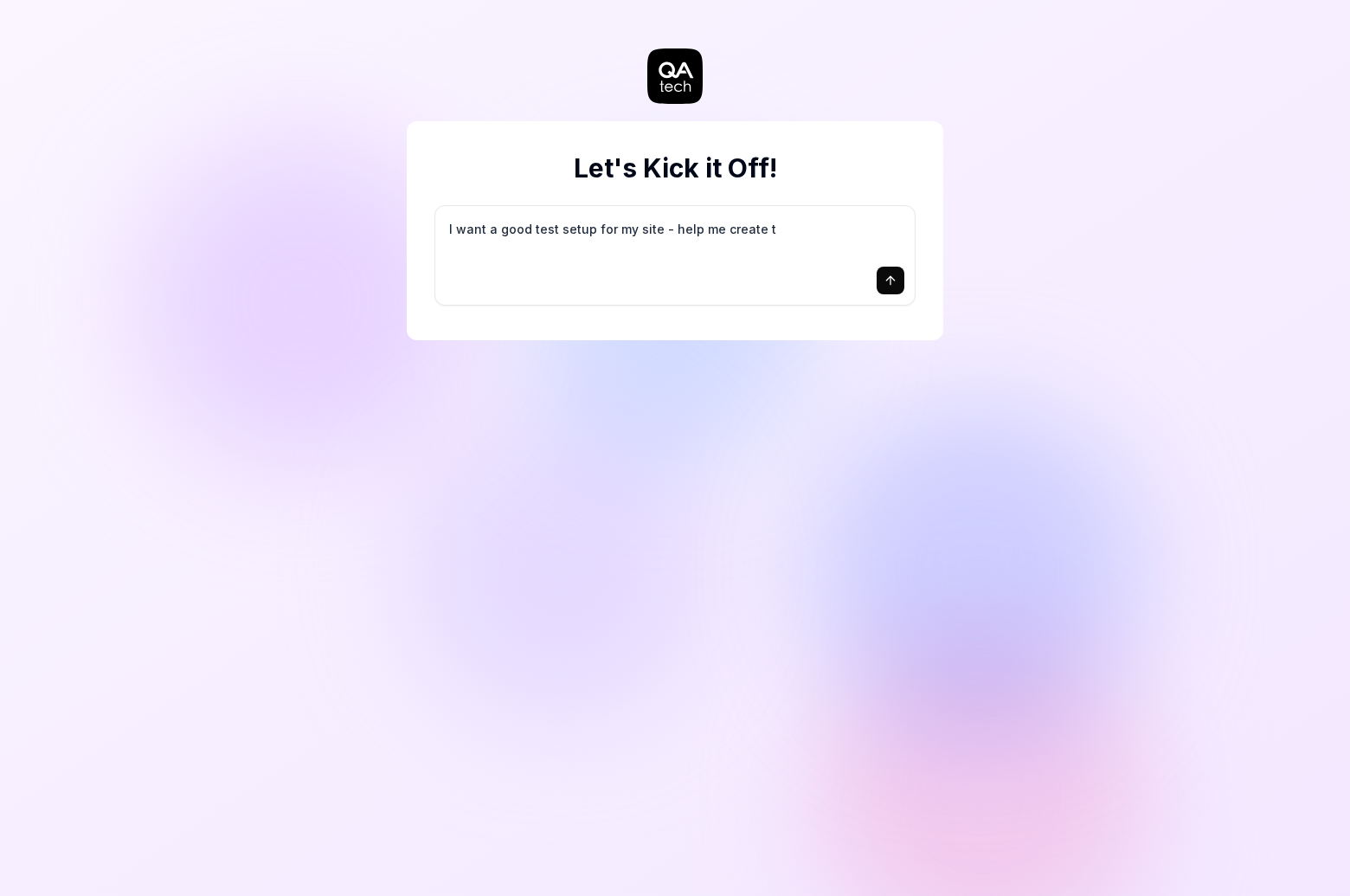
type textarea "*"
type textarea "I want a good test setup for my site - help me create th"
type textarea "*"
type textarea "I want a good test setup for my site - help me create the"
type textarea "*"
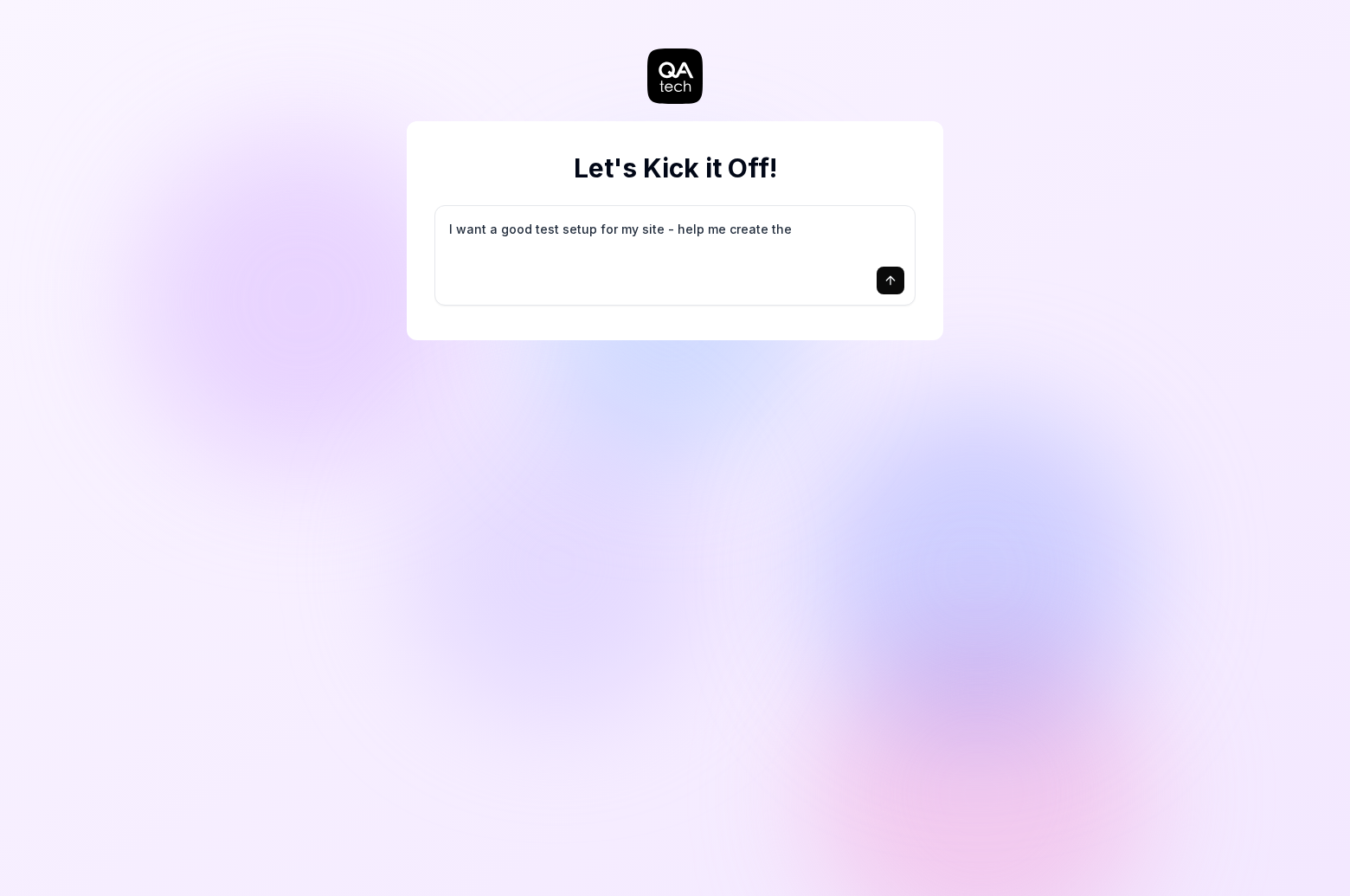
type textarea "I want a good test setup for my site - help me create the"
type textarea "*"
type textarea "I want a good test setup for my site - help me create the f"
type textarea "*"
type textarea "I want a good test setup for my site - help me create the fi"
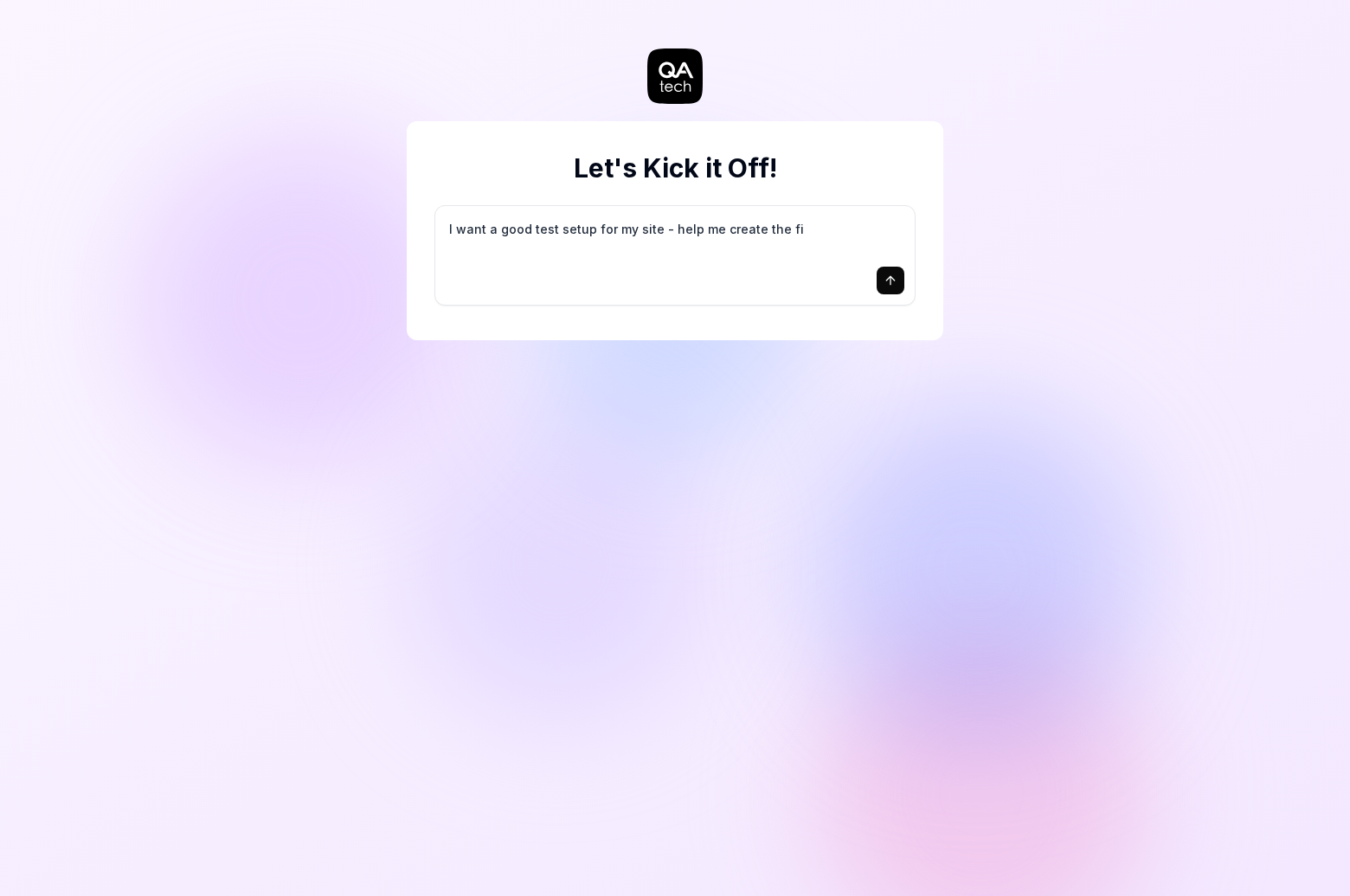
type textarea "*"
type textarea "I want a good test setup for my site - help me create the fir"
type textarea "*"
type textarea "I want a good test setup for my site - help me create the firs"
type textarea "*"
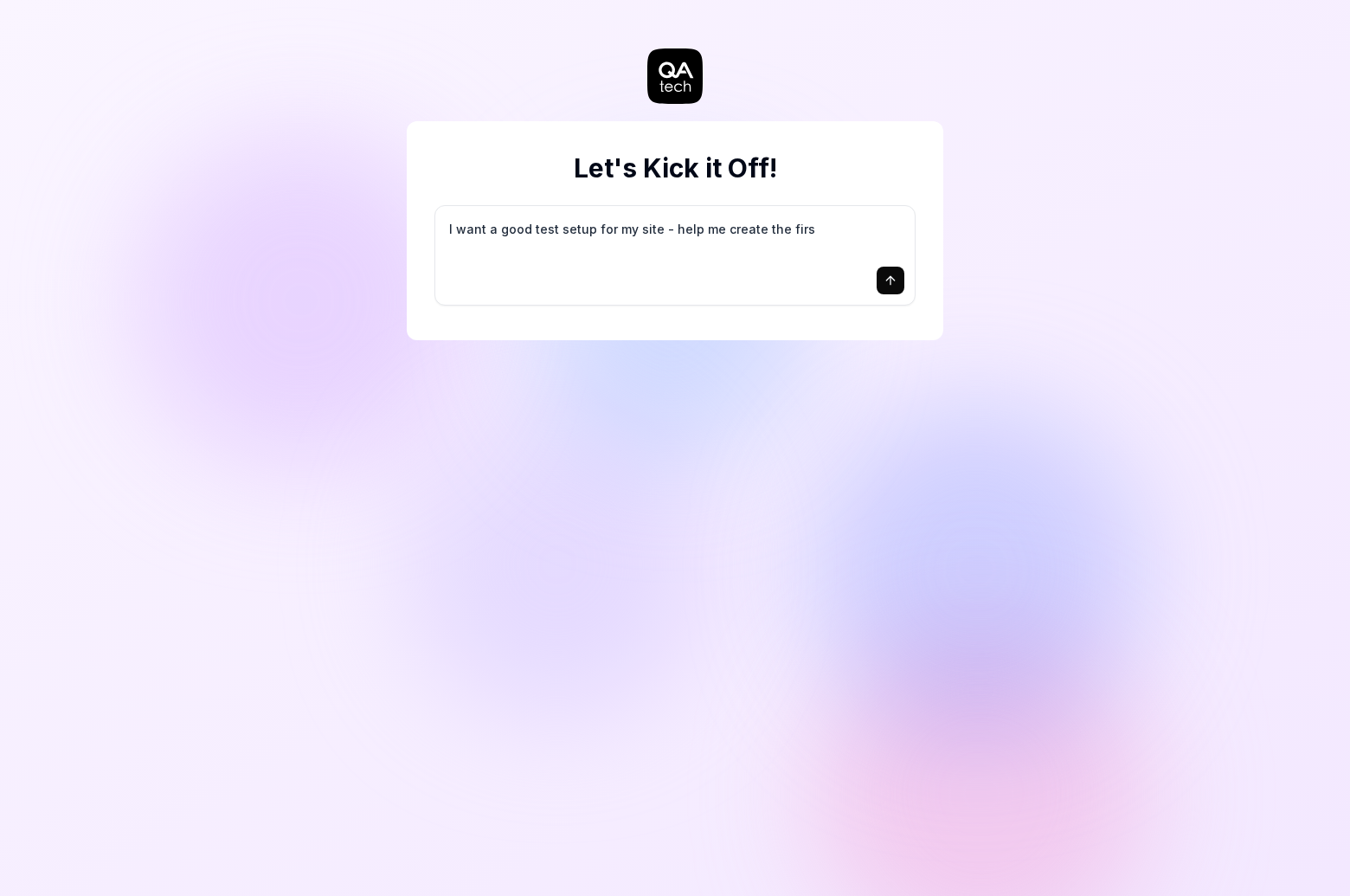
type textarea "I want a good test setup for my site - help me create the first"
type textarea "*"
type textarea "I want a good test setup for my site - help me create the first"
type textarea "*"
type textarea "I want a good test setup for my site - help me create the first 3"
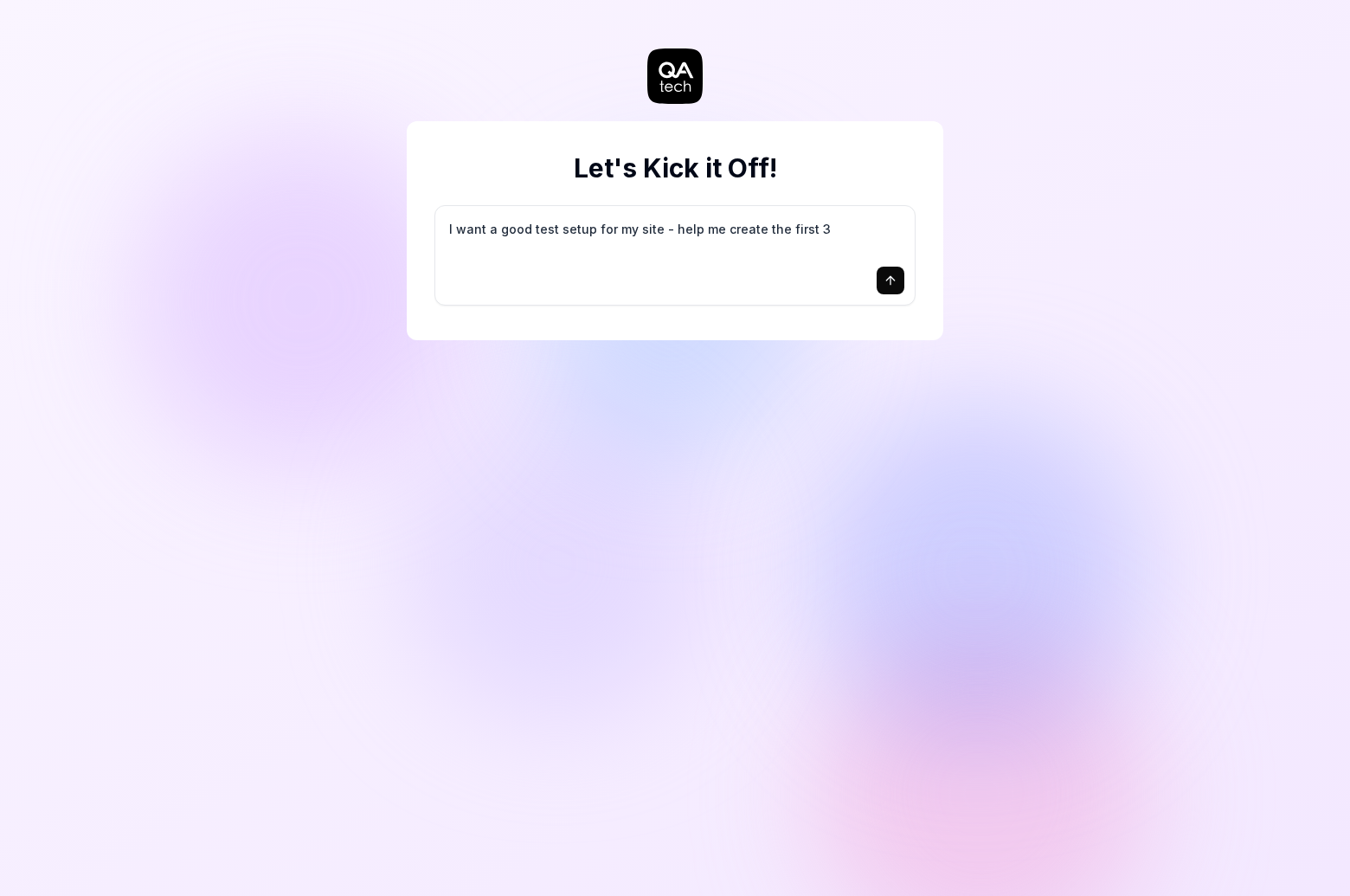
type textarea "*"
type textarea "I want a good test setup for my site - help me create the first 3-"
type textarea "*"
type textarea "I want a good test setup for my site - help me create the first 3-5"
type textarea "*"
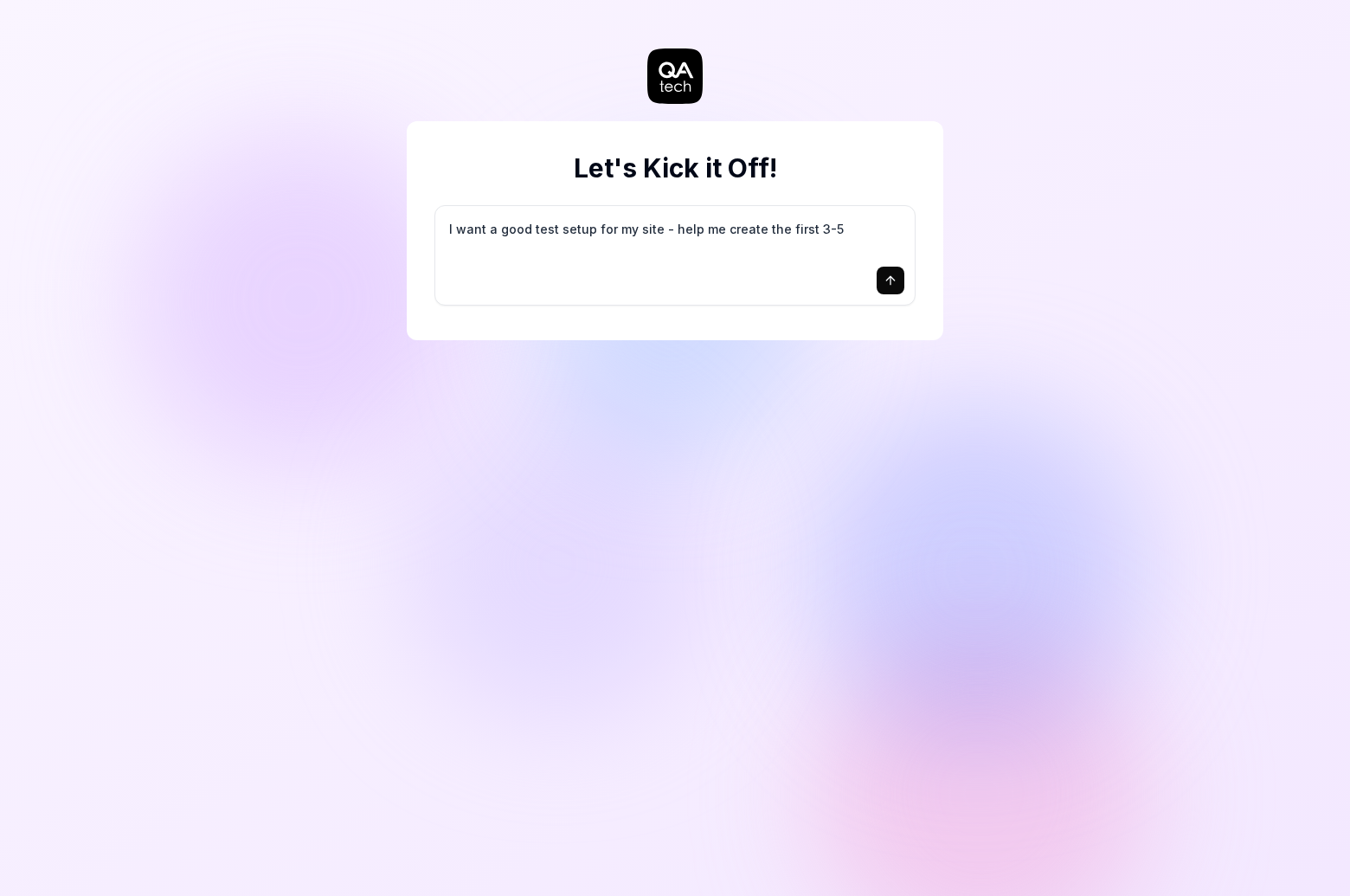
type textarea "I want a good test setup for my site - help me create the first 3-5"
type textarea "*"
type textarea "I want a good test setup for my site - help me create the first 3-5 t"
type textarea "*"
type textarea "I want a good test setup for my site - help me create the first 3-5 te"
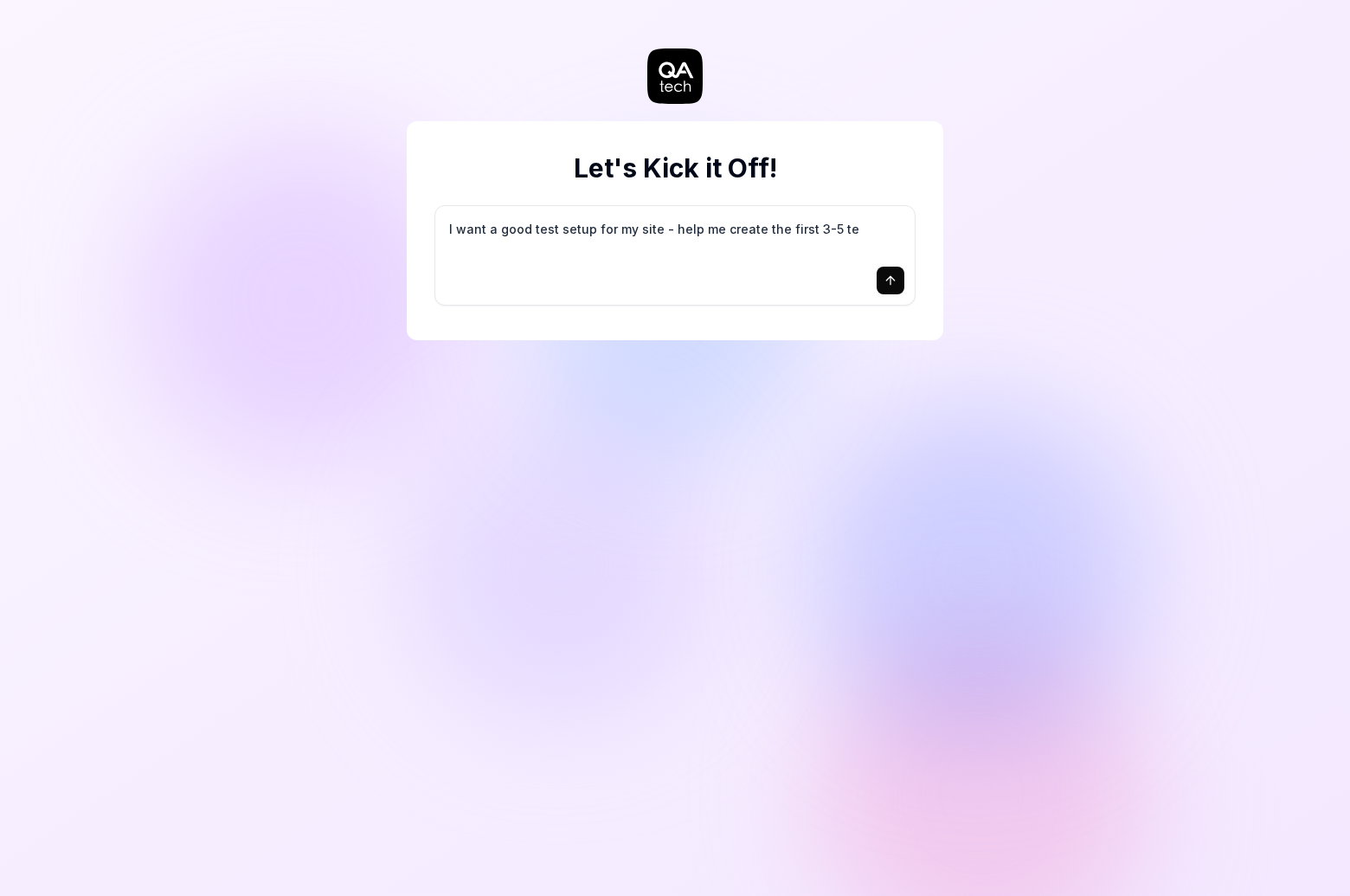
type textarea "*"
type textarea "I want a good test setup for my site - help me create the first 3-5 tes"
type textarea "*"
type textarea "I want a good test setup for my site - help me create the first 3-5 test"
type textarea "*"
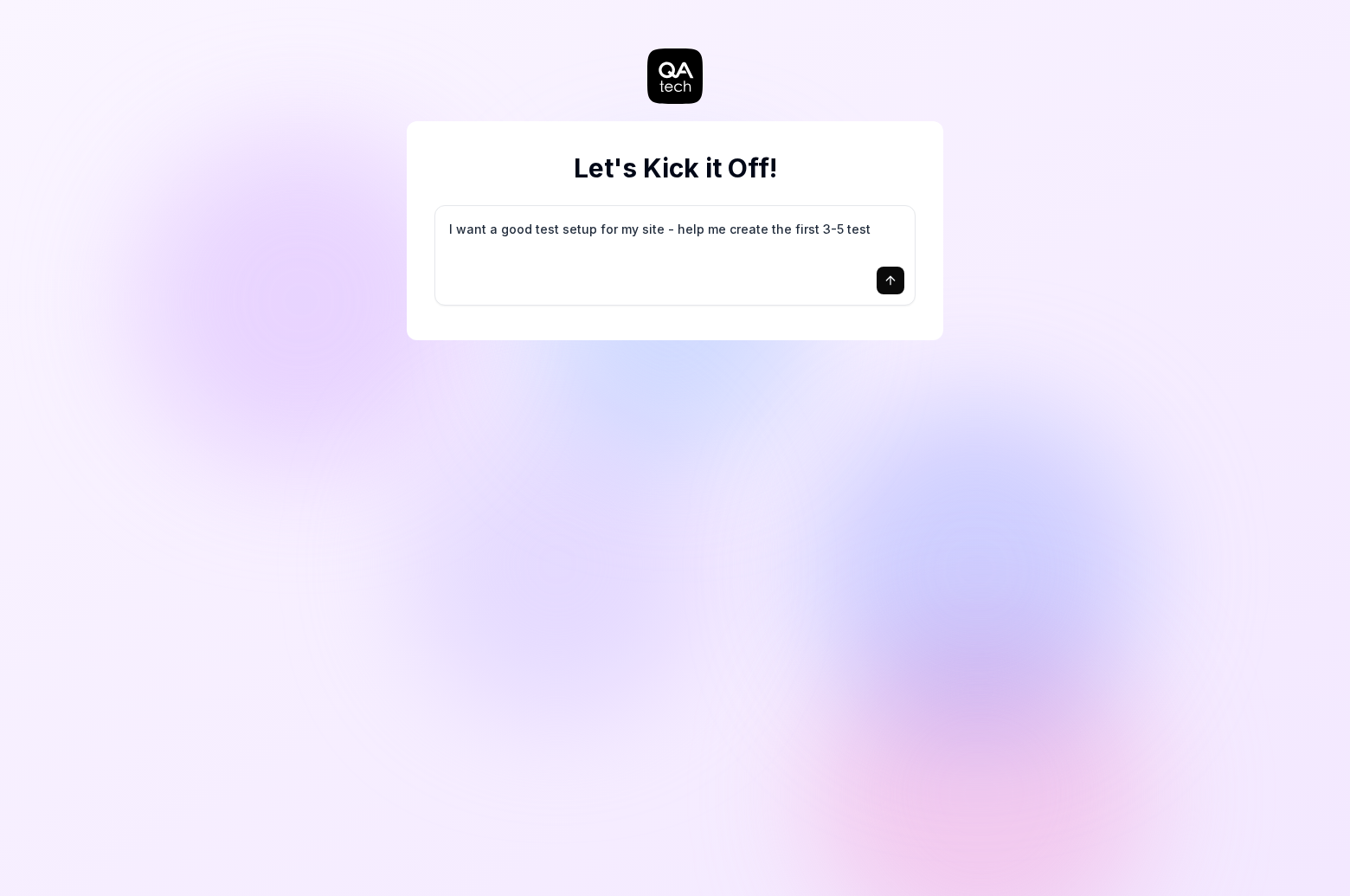
type textarea "I want a good test setup for my site - help me create the first 3-5 test"
type textarea "*"
type textarea "I want a good test setup for my site - help me create the first 3-5 test c"
type textarea "*"
type textarea "I want a good test setup for my site - help me create the first 3-5 test ca"
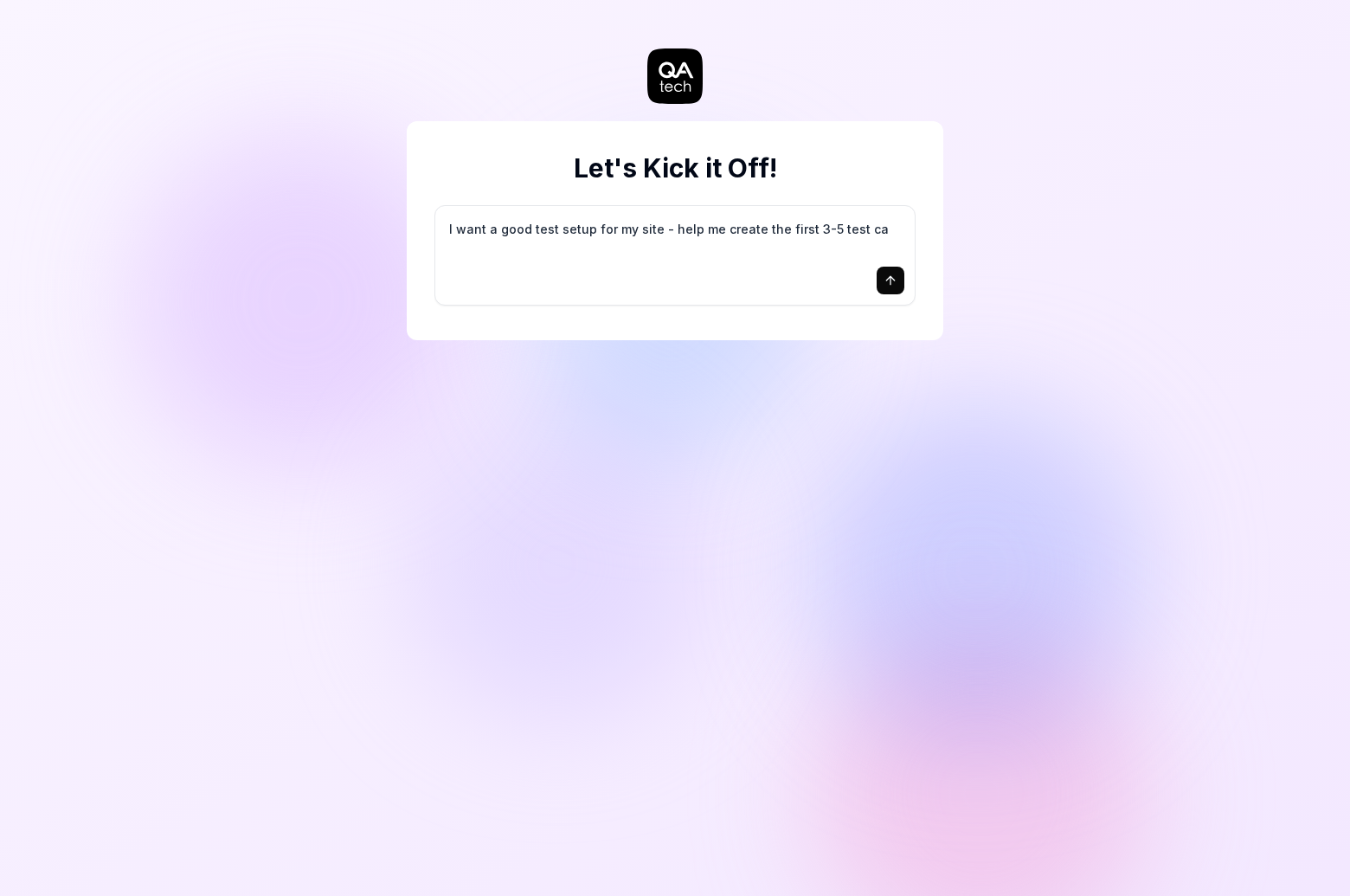
type textarea "*"
type textarea "I want a good test setup for my site - help me create the first 3-5 test cas"
type textarea "*"
type textarea "I want a good test setup for my site - help me create the first 3-5 test case"
type textarea "*"
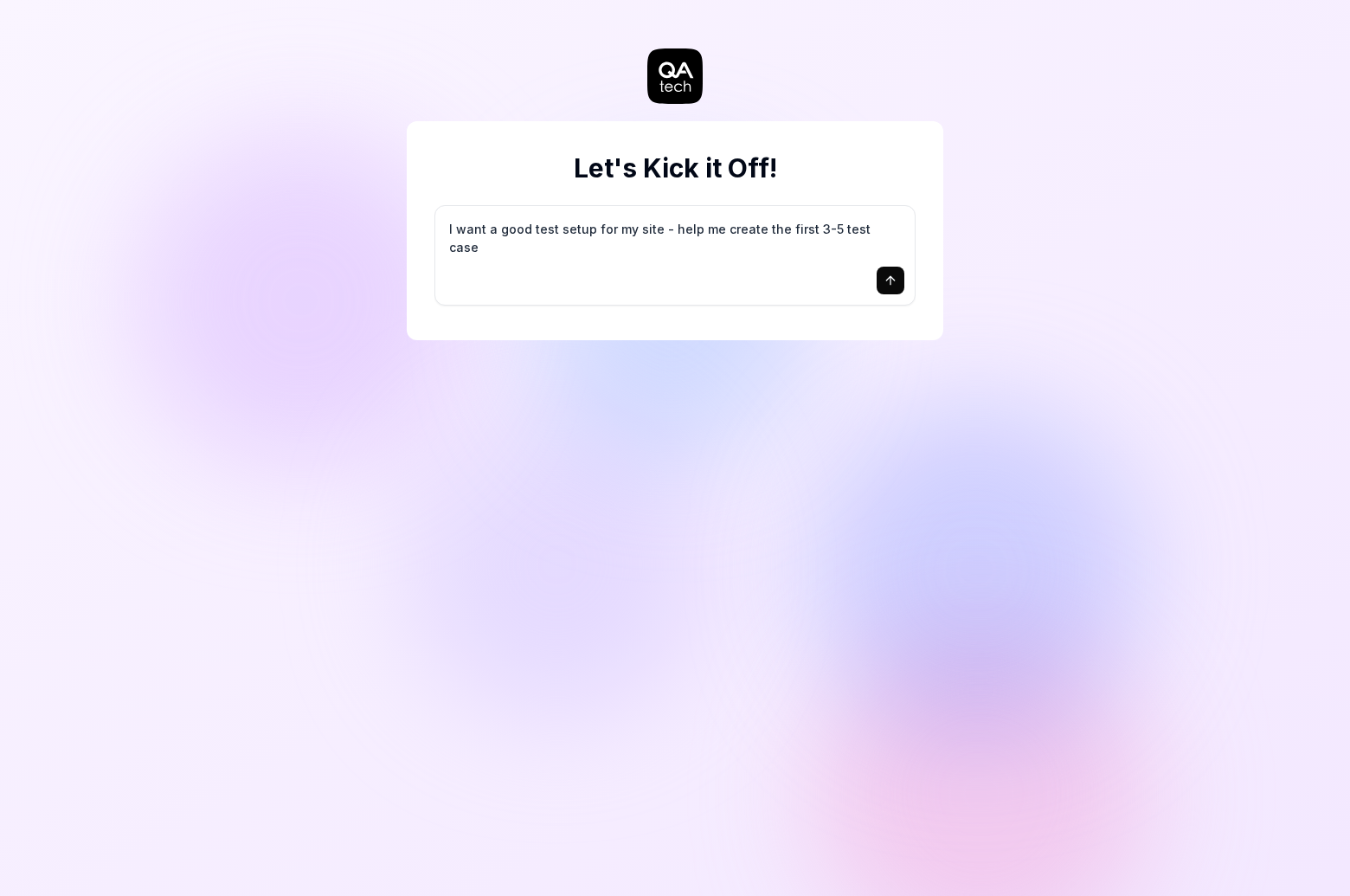
type textarea "I want a good test setup for my site - help me create the first 3-5 test cases"
click at [620, 249] on textarea "I want a good test setup for my site - help me create the first 3-5 test cases" at bounding box center [675, 238] width 459 height 43
click at [596, 225] on textarea "I want a good test setup for my site - help me create the first 3-5 test cases" at bounding box center [675, 238] width 459 height 43
type textarea "*"
type textarea "I want a good test setup fTor my site - help me create the first 3-5 test cases"
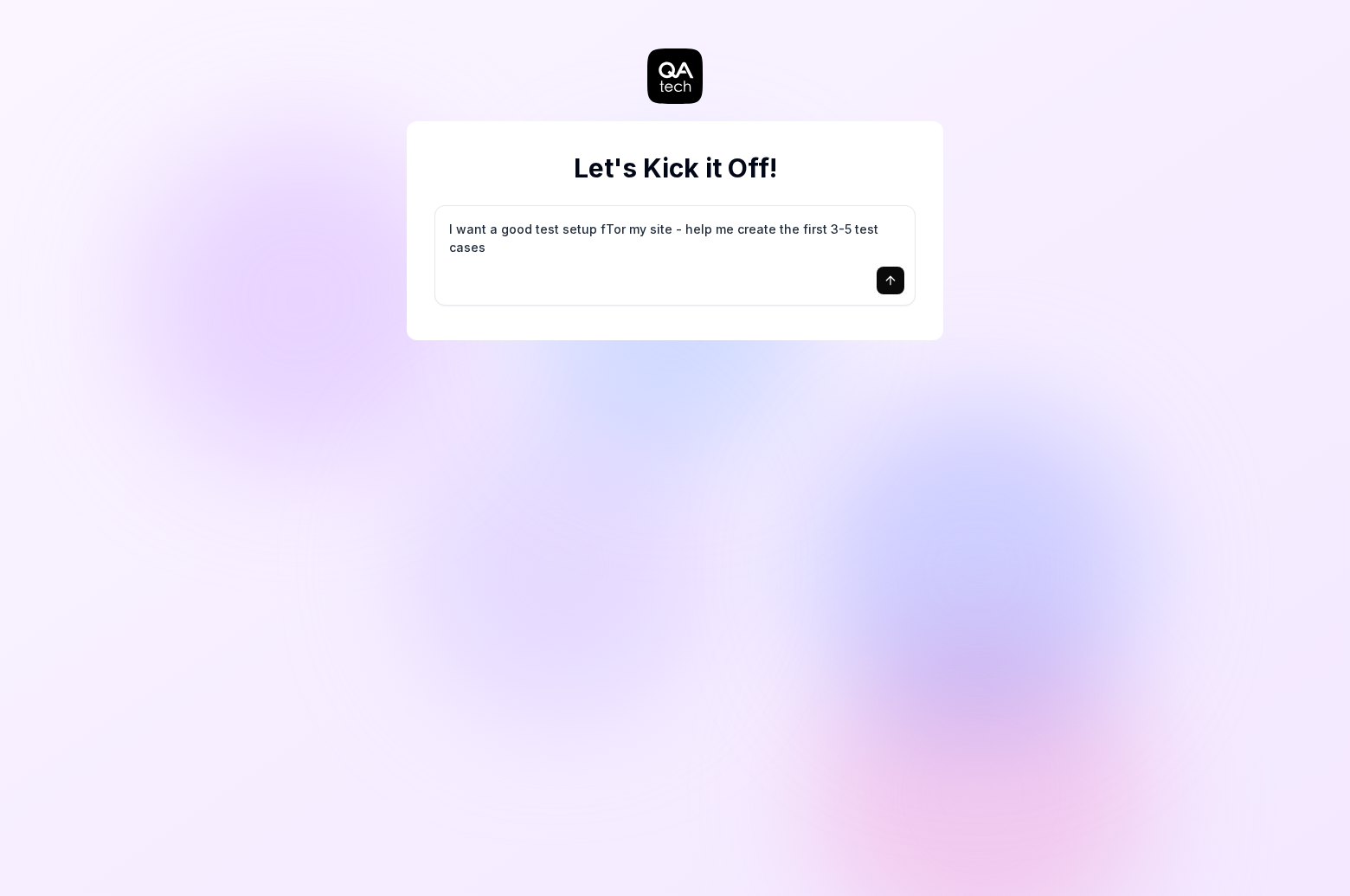
type textarea "*"
type textarea "T"
type textarea "*"
type textarea "Te"
type textarea "*"
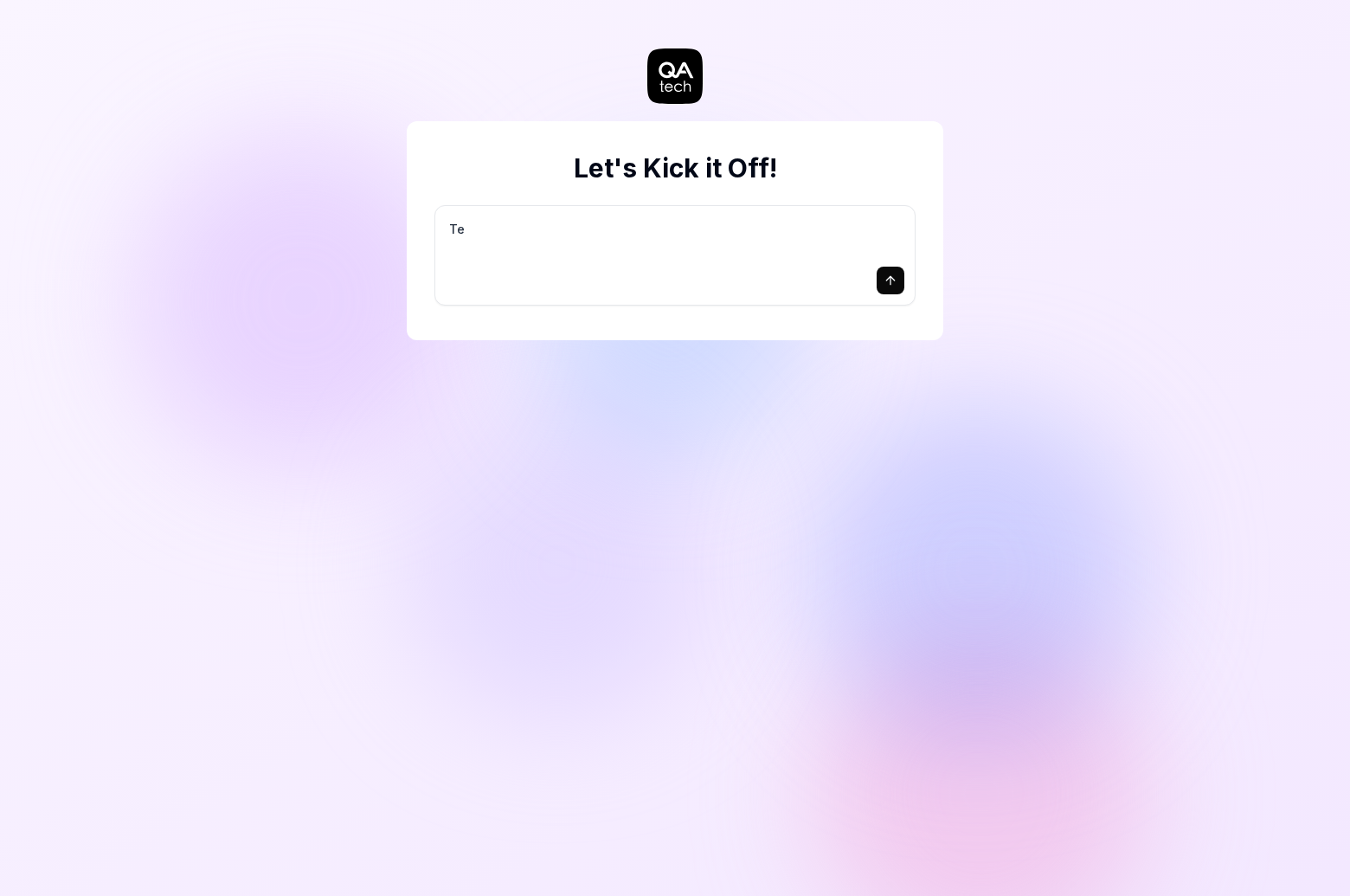
type textarea "Tes"
type textarea "*"
type textarea "Test"
type textarea "*"
type textarea "Test t"
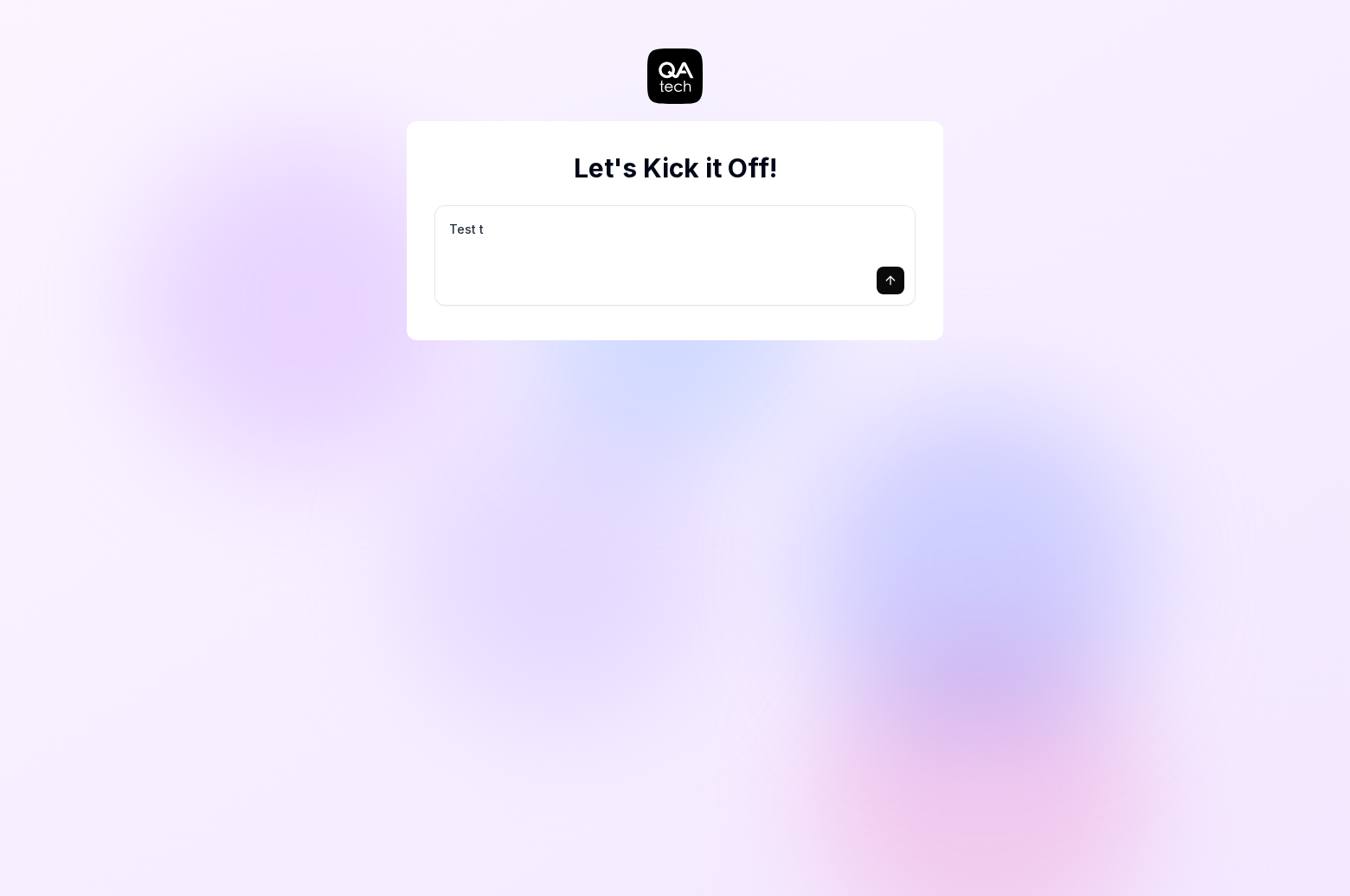
type textarea "*"
type textarea "Test th"
type textarea "*"
type textarea "Test the"
type textarea "*"
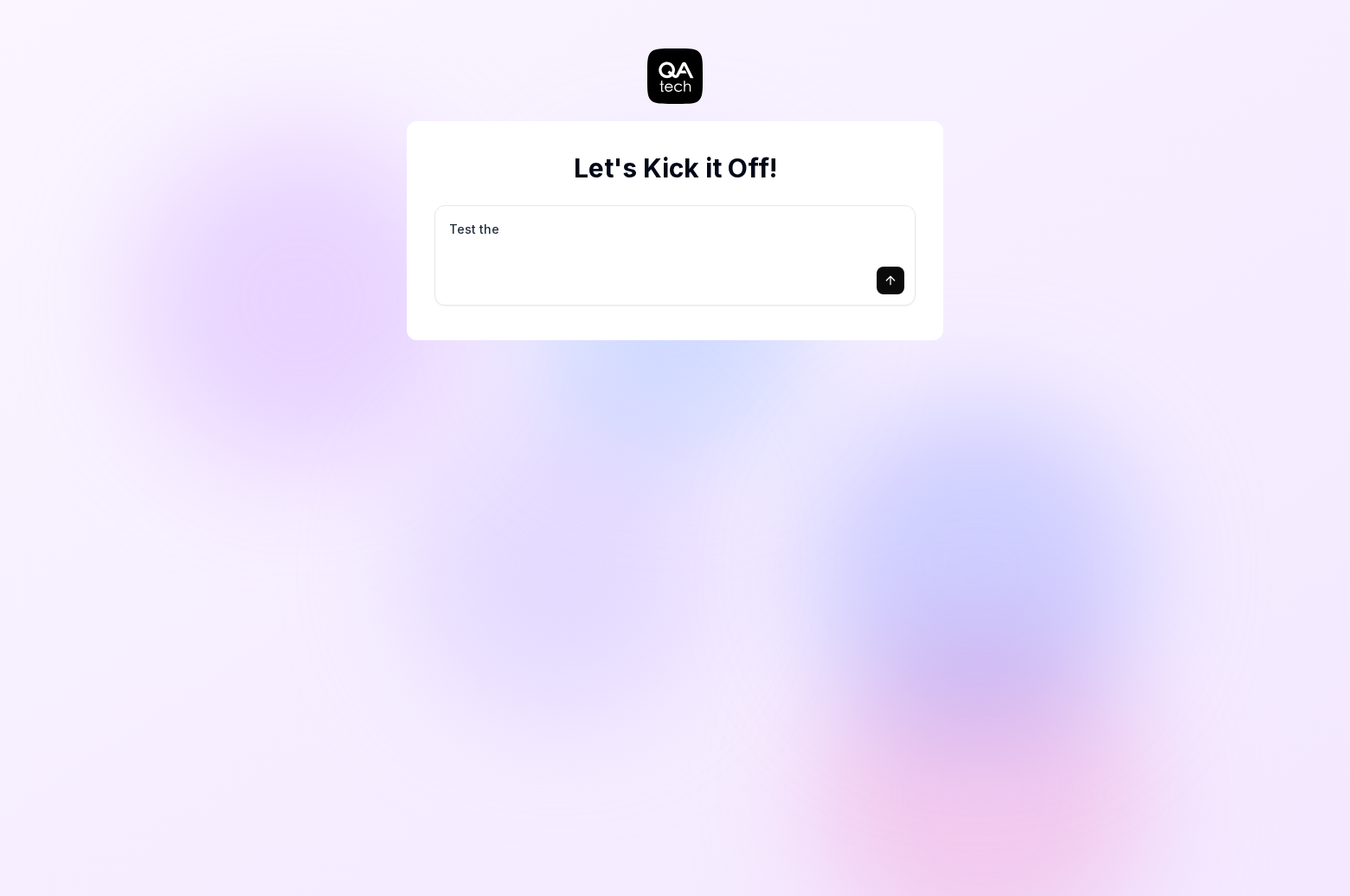
type textarea "Test the"
type textarea "*"
type textarea "Test the p"
type textarea "*"
type textarea "Test the pr"
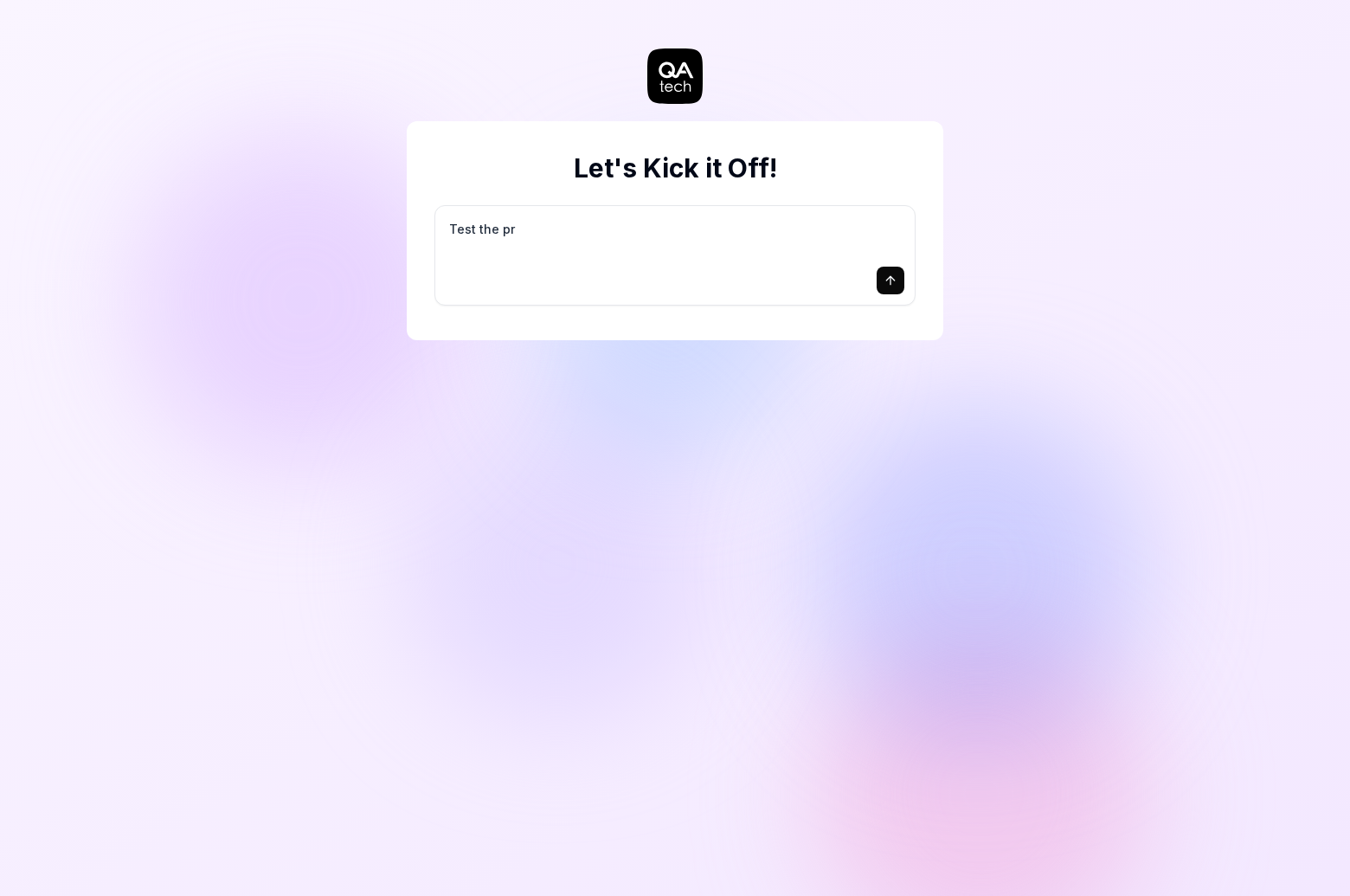
type textarea "*"
type textarea "Test the pri"
type textarea "*"
type textarea "Test the prici"
type textarea "*"
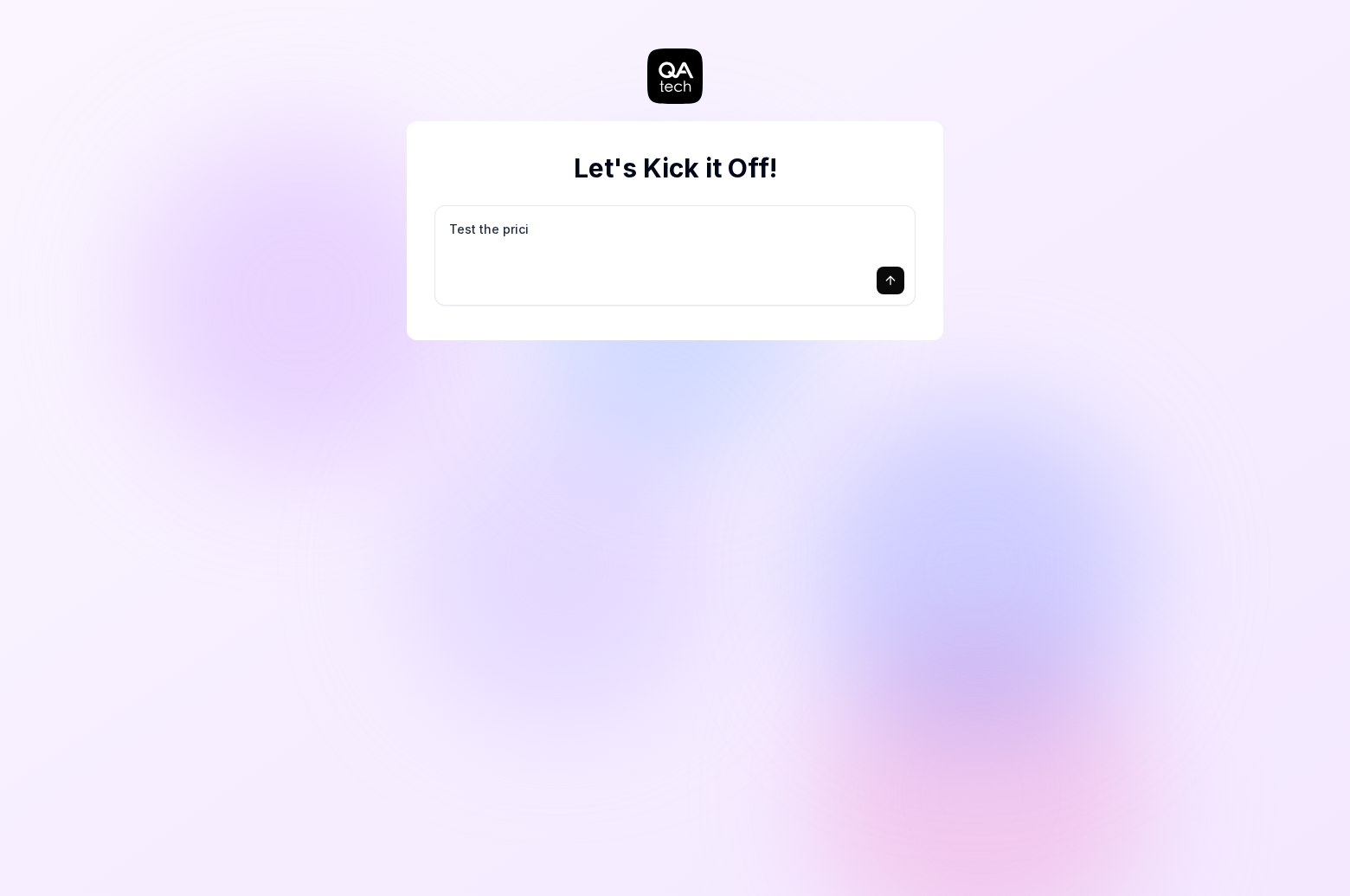
type textarea "Test the pricin"
type textarea "*"
type textarea "Test the pricing"
type textarea "*"
type textarea "Test the pricing"
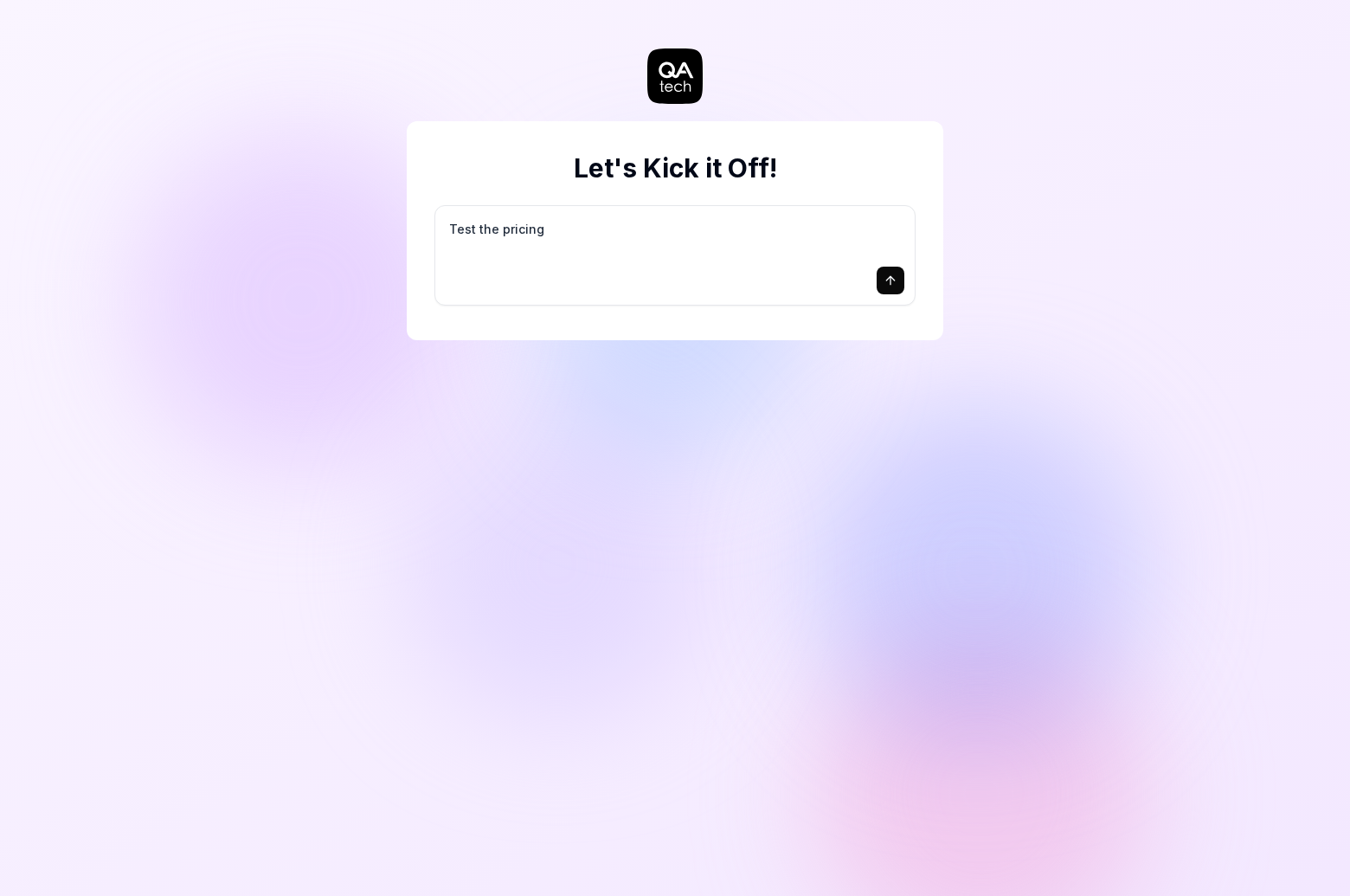
type textarea "*"
type textarea "Test the pricing"
type textarea "*"
type textarea "Test the pricin"
type textarea "*"
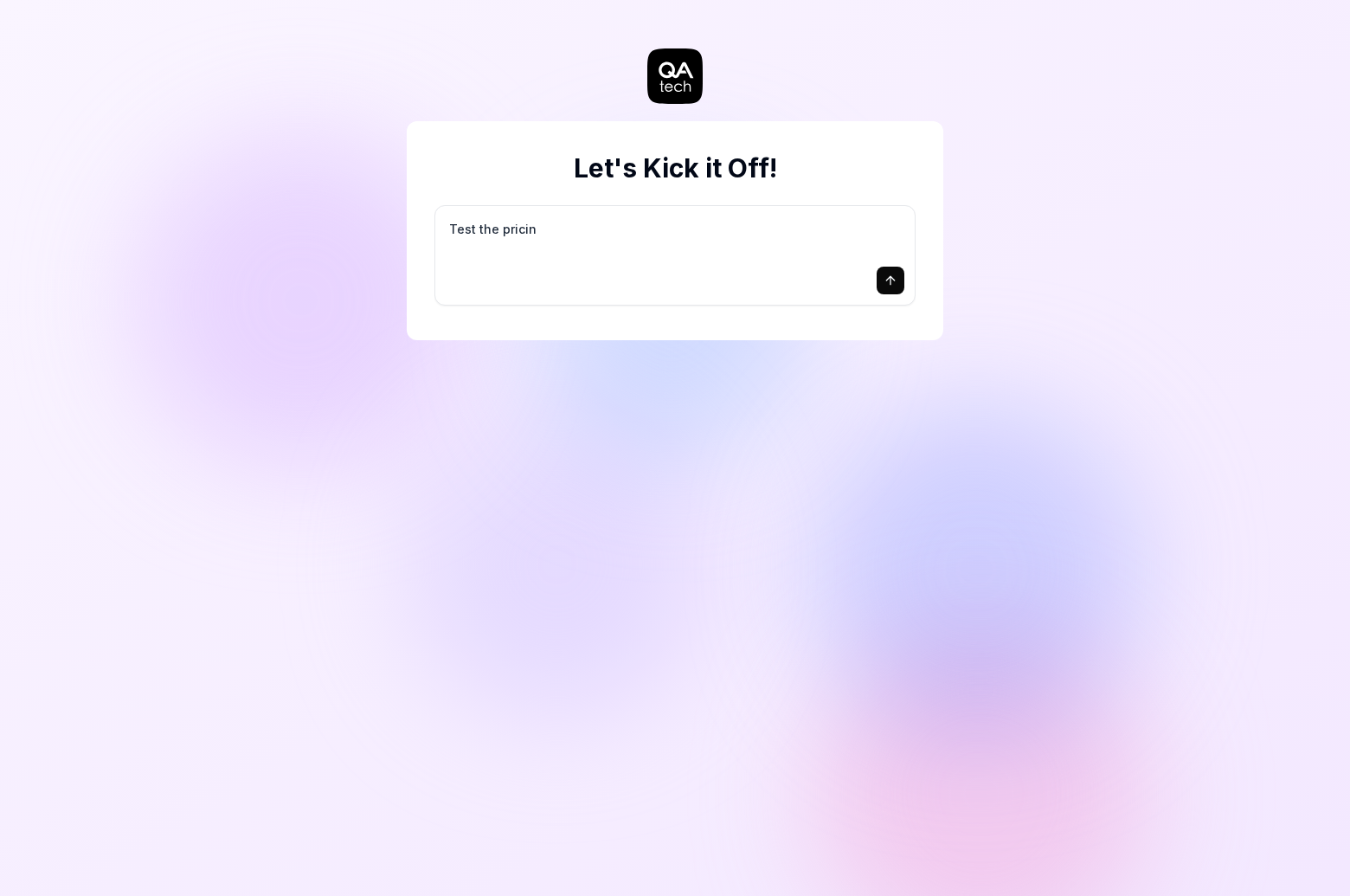
type textarea "Test the prici"
type textarea "*"
type textarea "Test the pric"
click at [899, 267] on button "submit" at bounding box center [891, 281] width 28 height 28
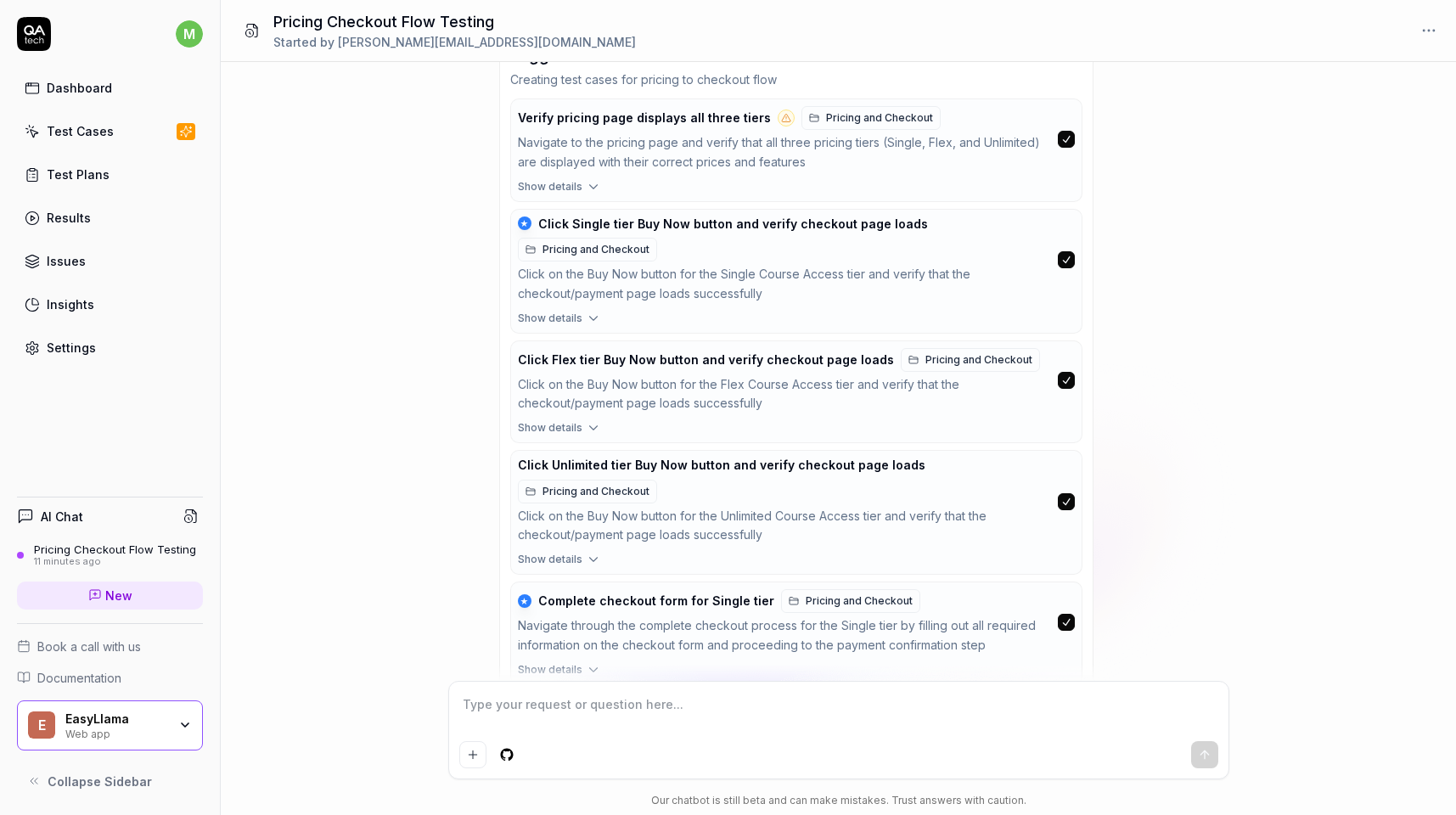
scroll to position [830, 0]
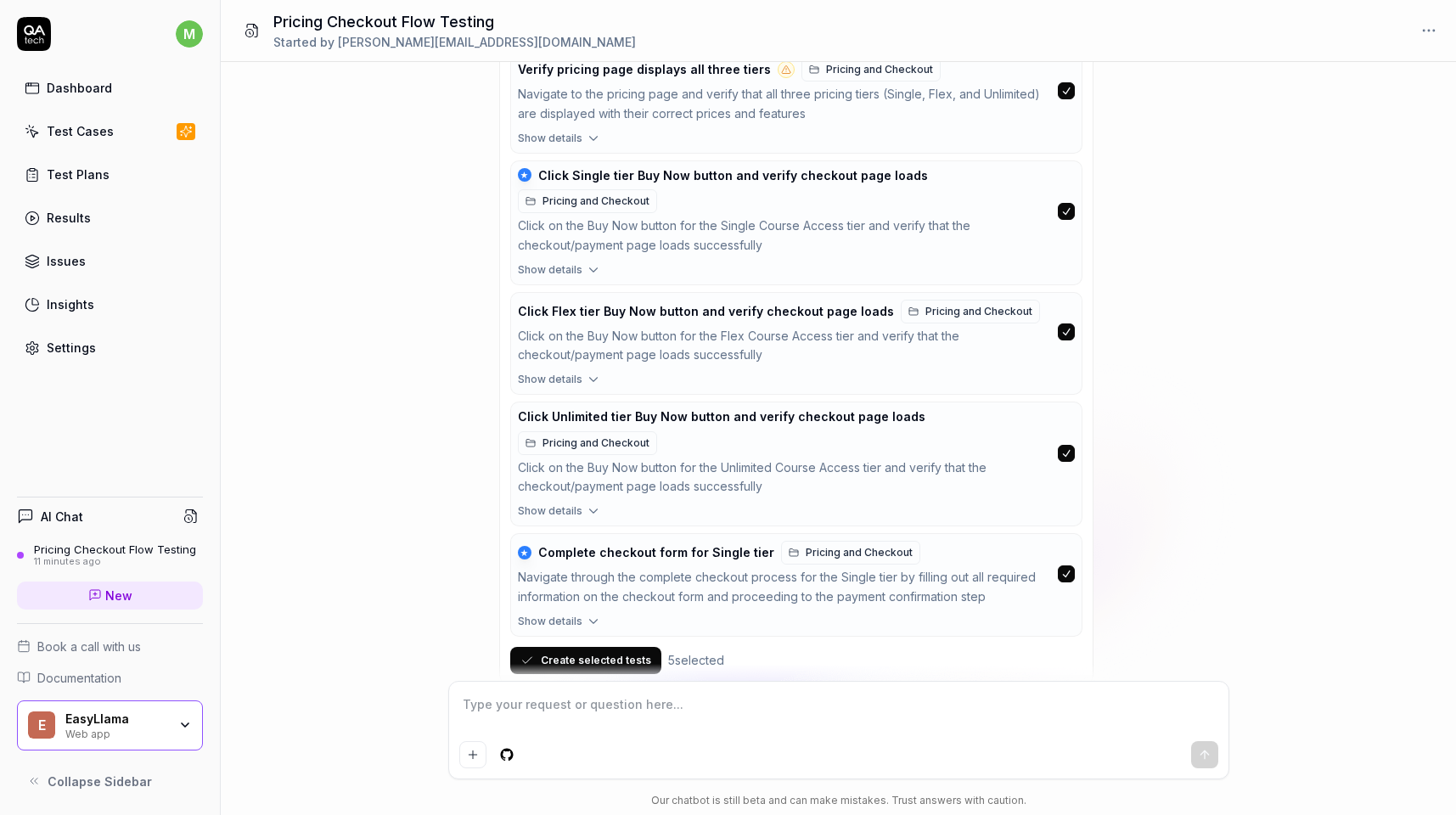
click at [1063, 92] on button "button" at bounding box center [1067, 91] width 17 height 17
click at [579, 614] on span "Show details" at bounding box center [550, 621] width 65 height 15
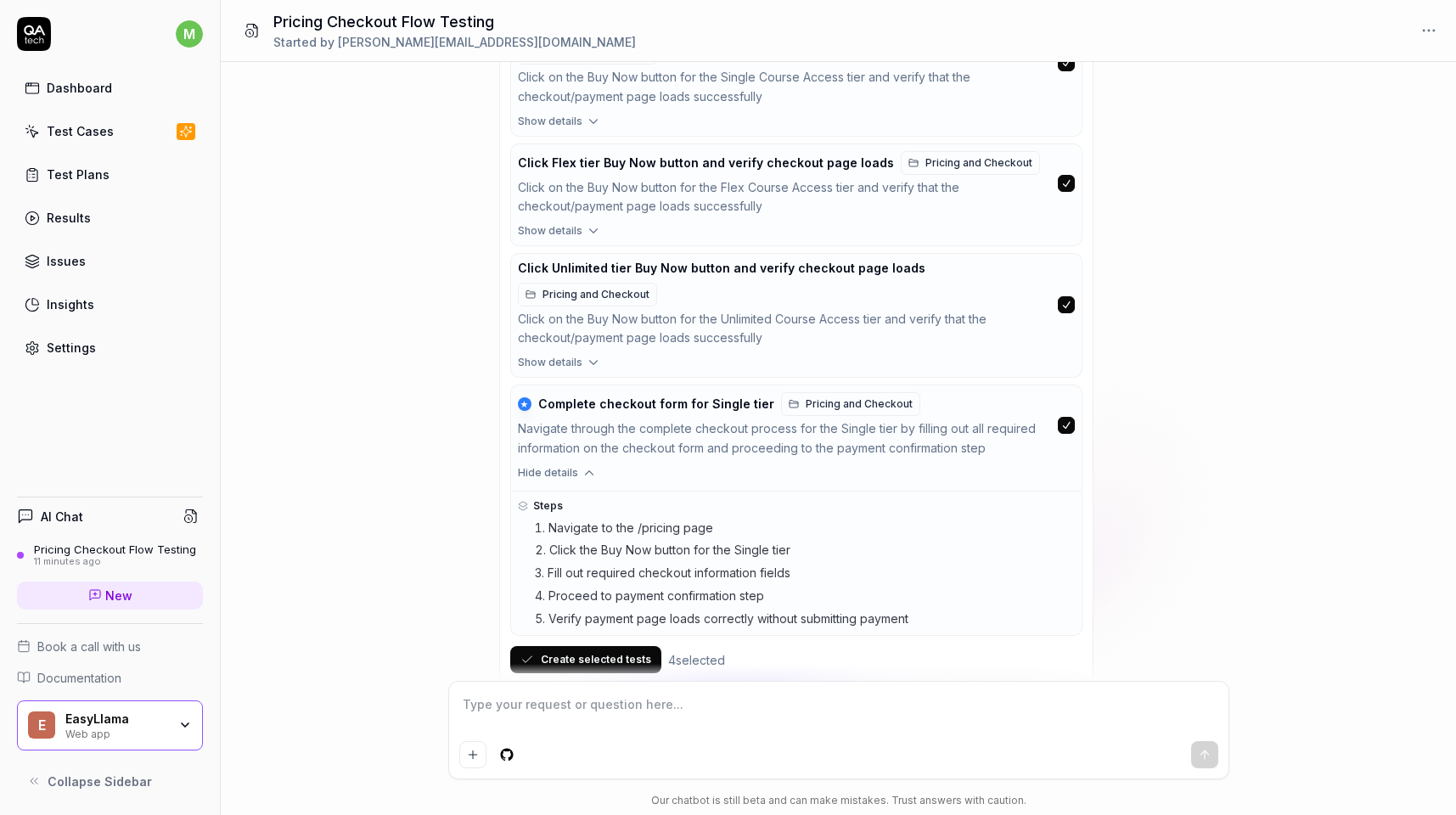
click at [583, 465] on icon "button" at bounding box center [589, 472] width 15 height 15
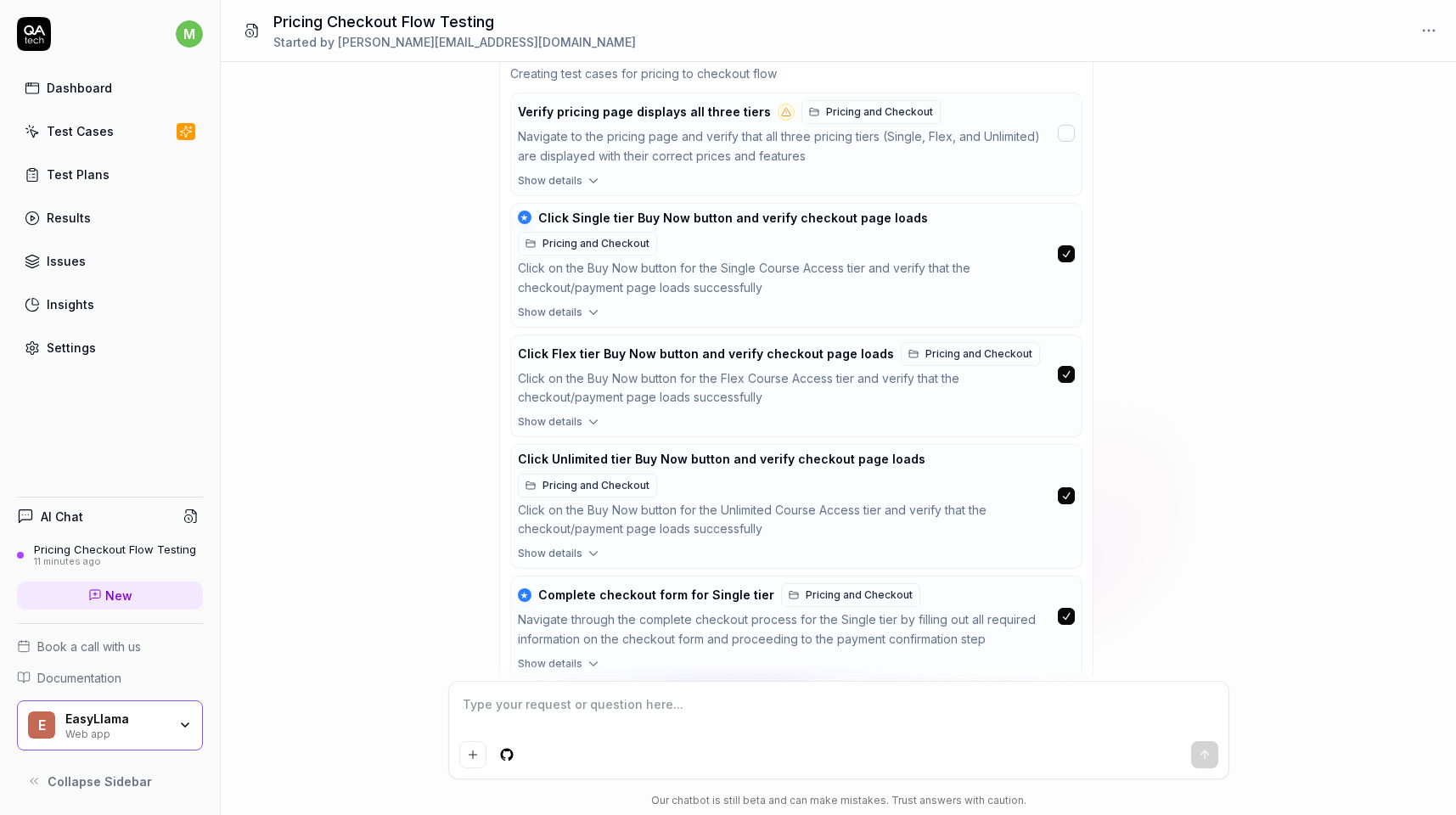
scroll to position [830, 0]
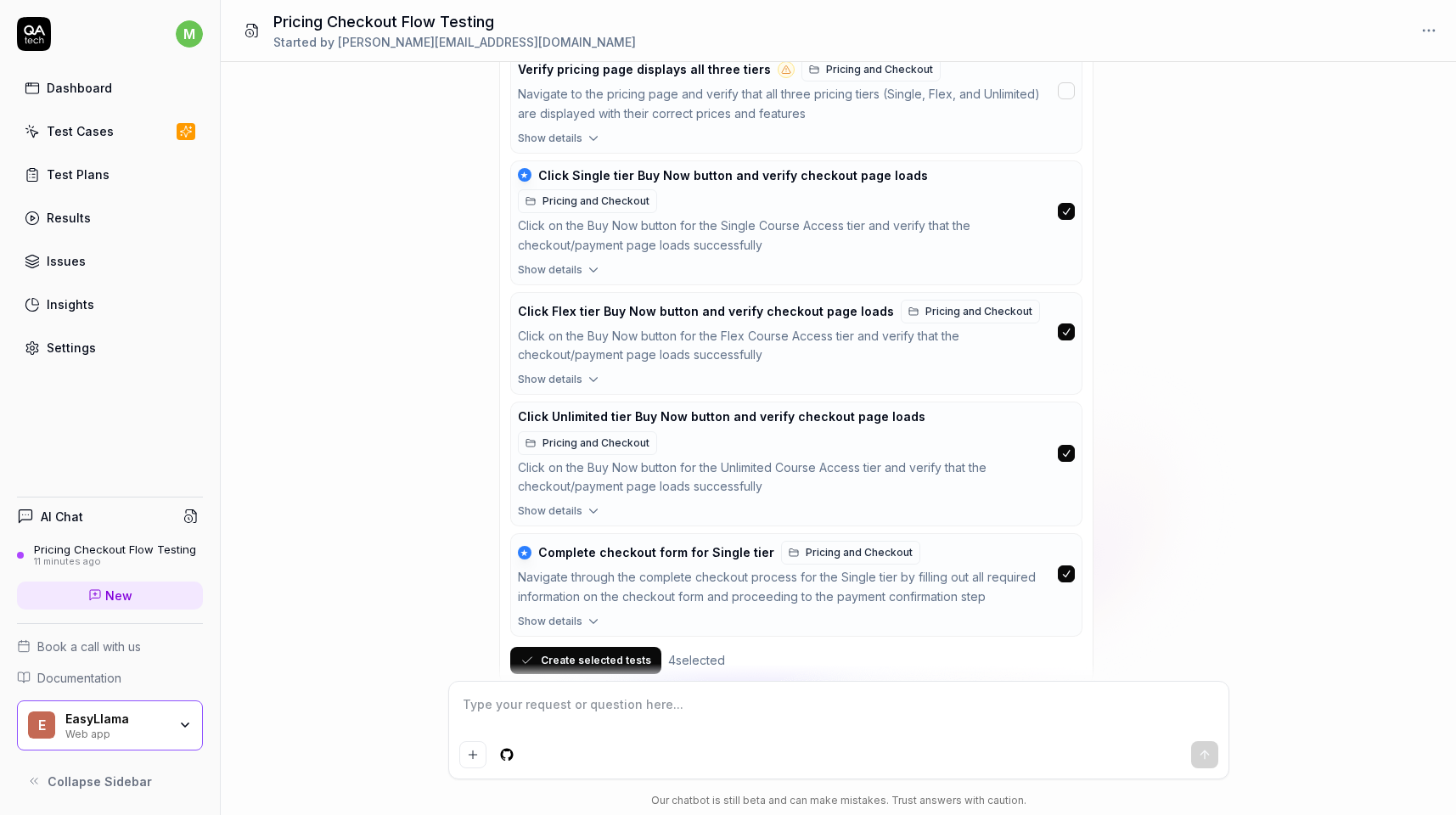
click at [601, 646] on button "Create selected tests" at bounding box center [586, 660] width 152 height 28
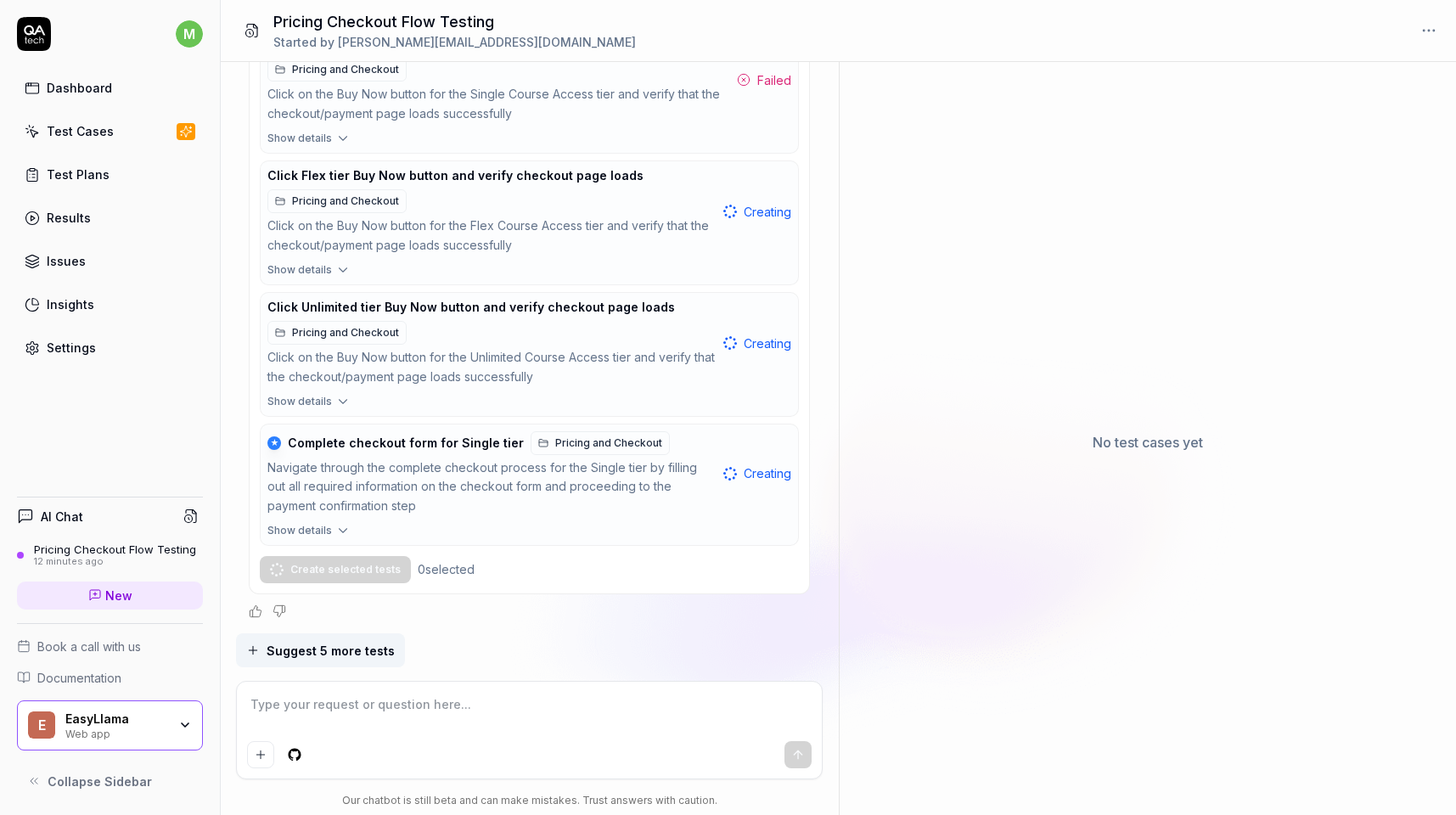
scroll to position [962, 0]
